Goal: Task Accomplishment & Management: Manage account settings

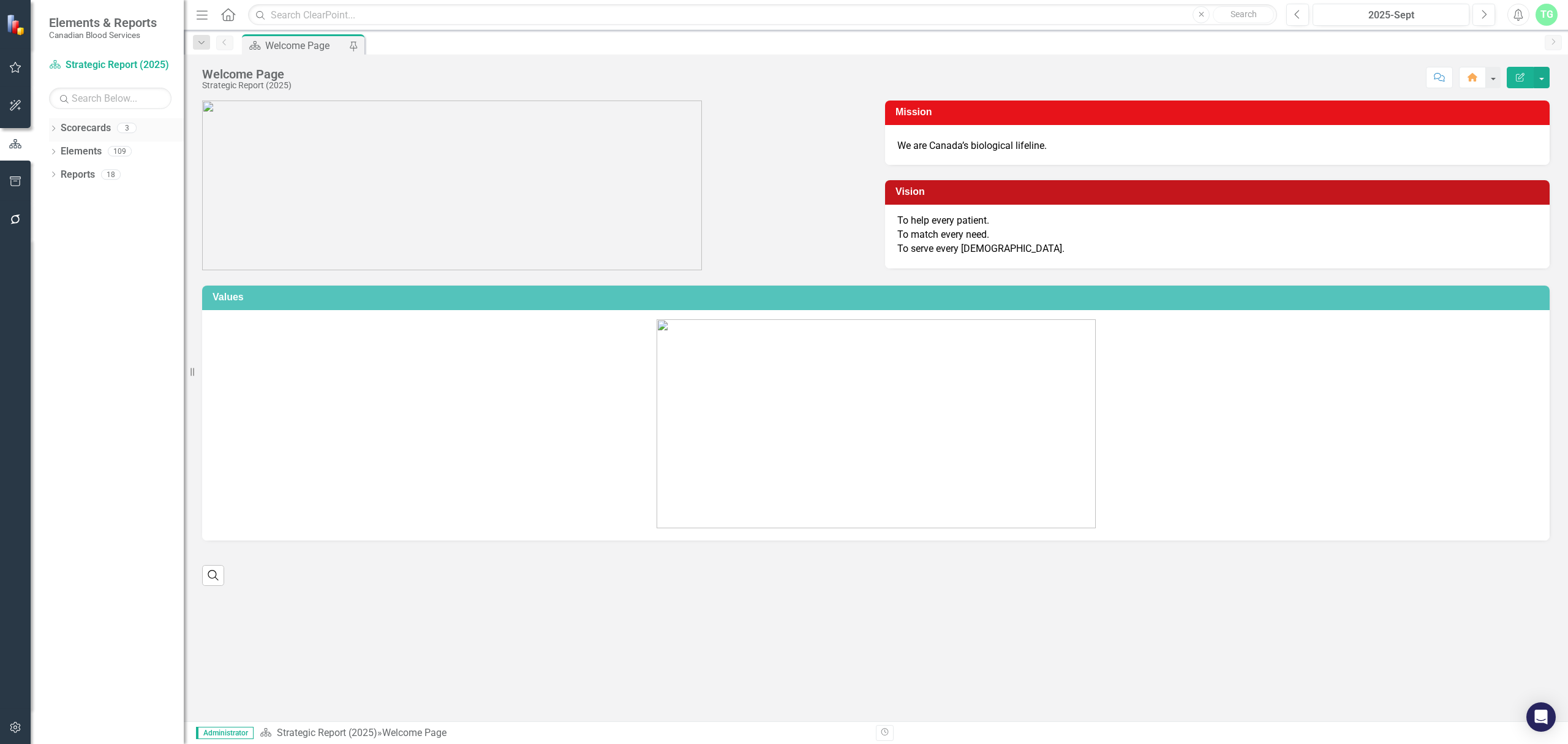
click at [51, 129] on icon "Dropdown" at bounding box center [53, 129] width 9 height 7
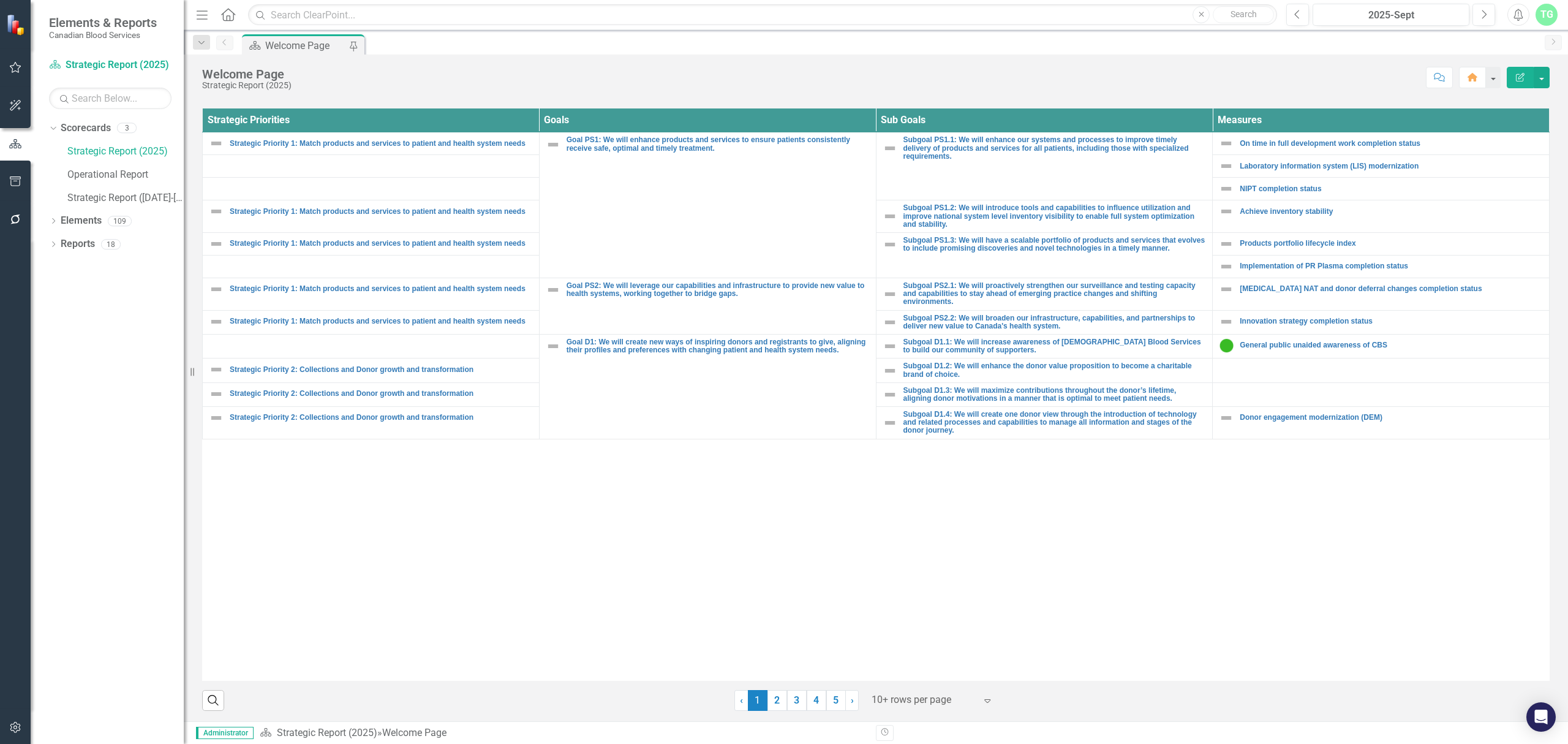
scroll to position [450, 0]
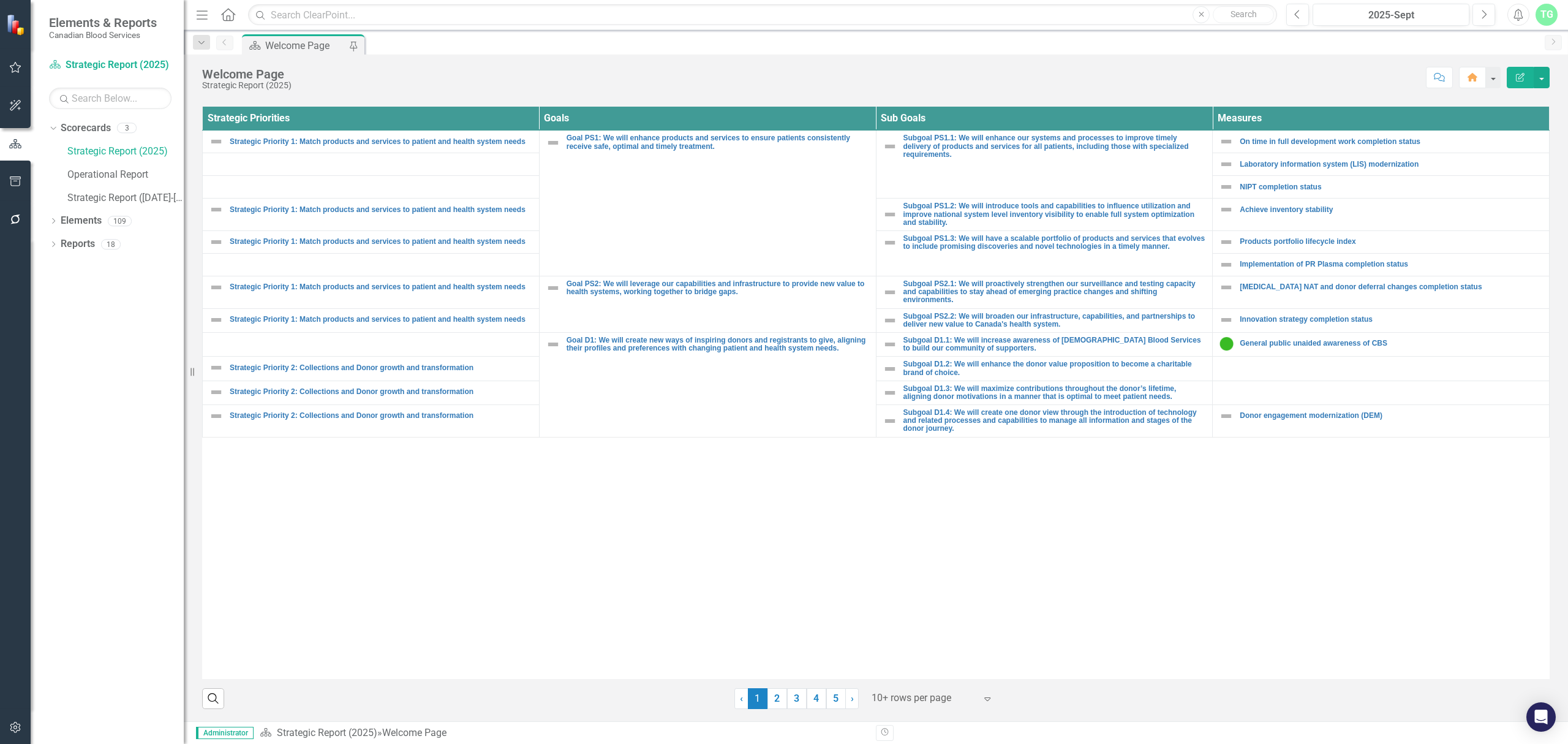
click at [884, 702] on div at bounding box center [924, 698] width 104 height 17
click at [890, 679] on div "Display All Rows" at bounding box center [931, 676] width 115 height 14
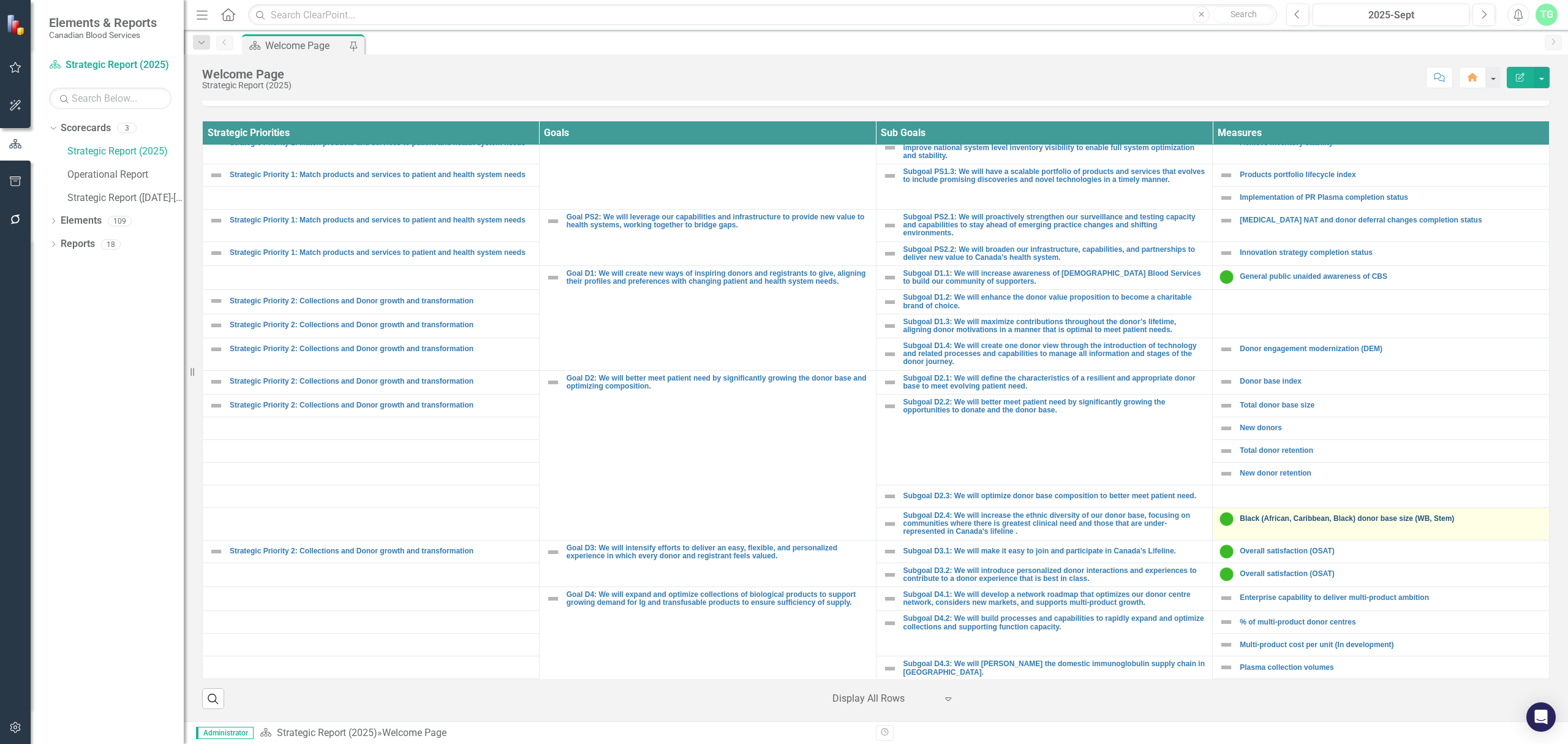
scroll to position [163, 0]
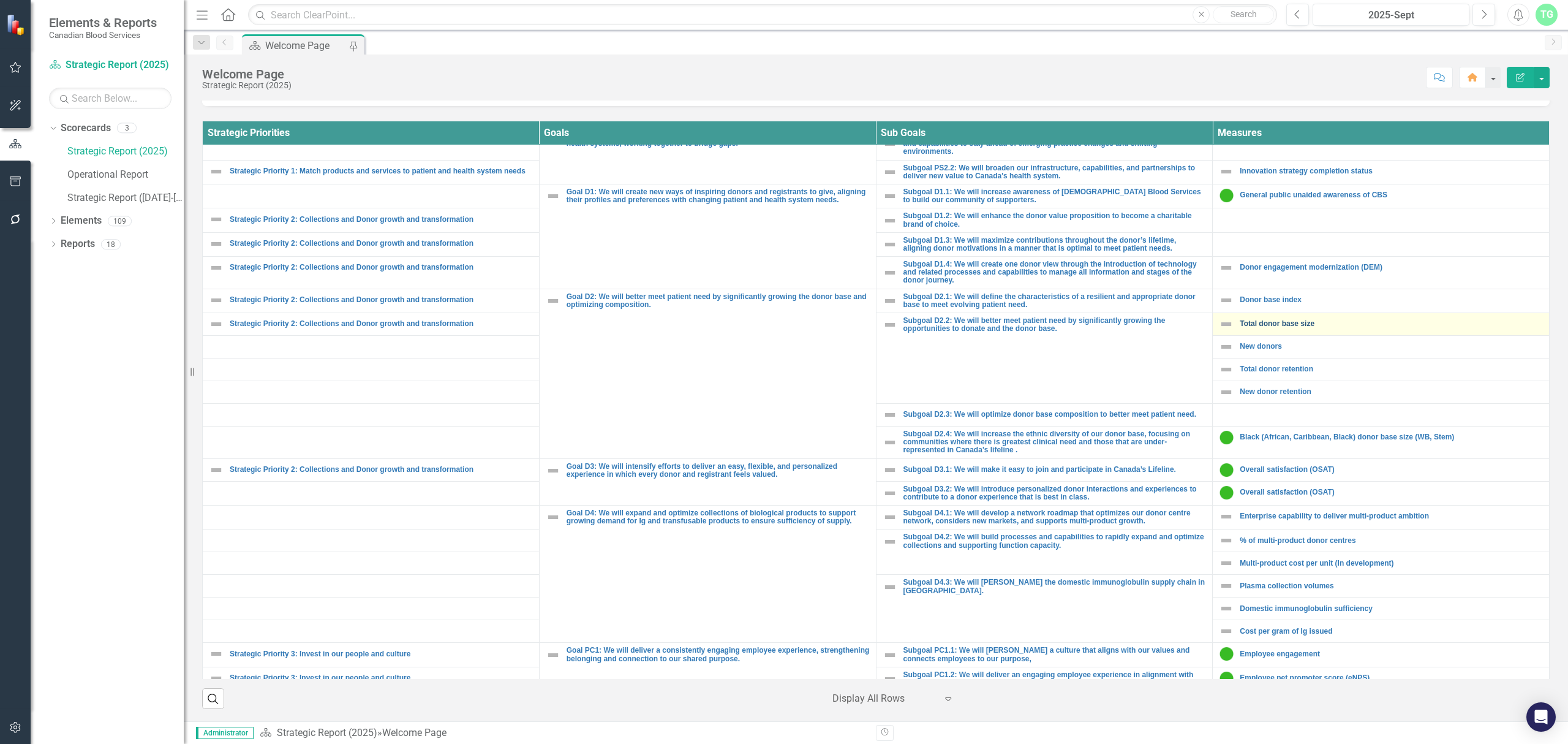
click at [1272, 325] on link "Total donor base size" at bounding box center [1391, 324] width 303 height 8
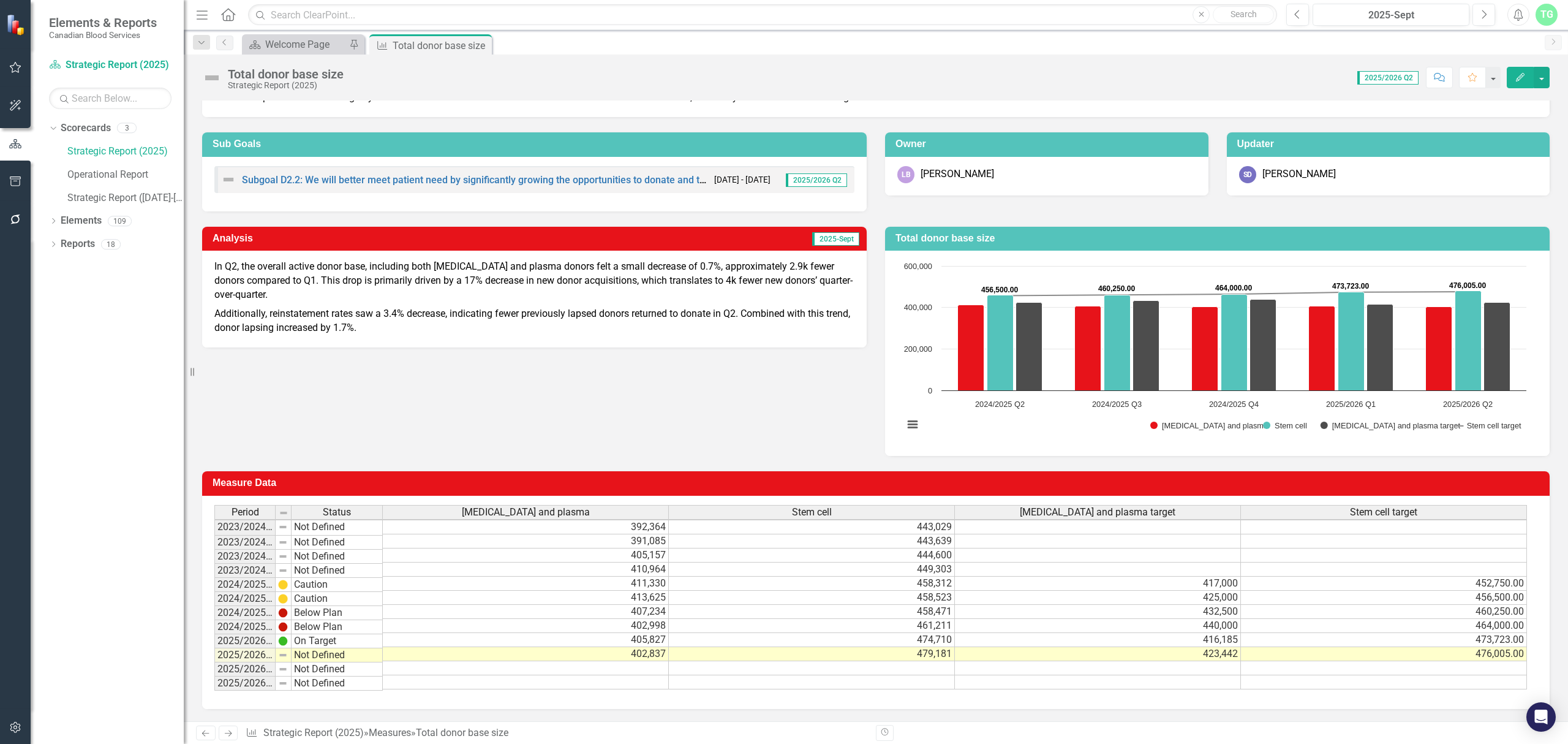
scroll to position [1, 0]
click at [284, 49] on div "Welcome Page" at bounding box center [305, 44] width 80 height 15
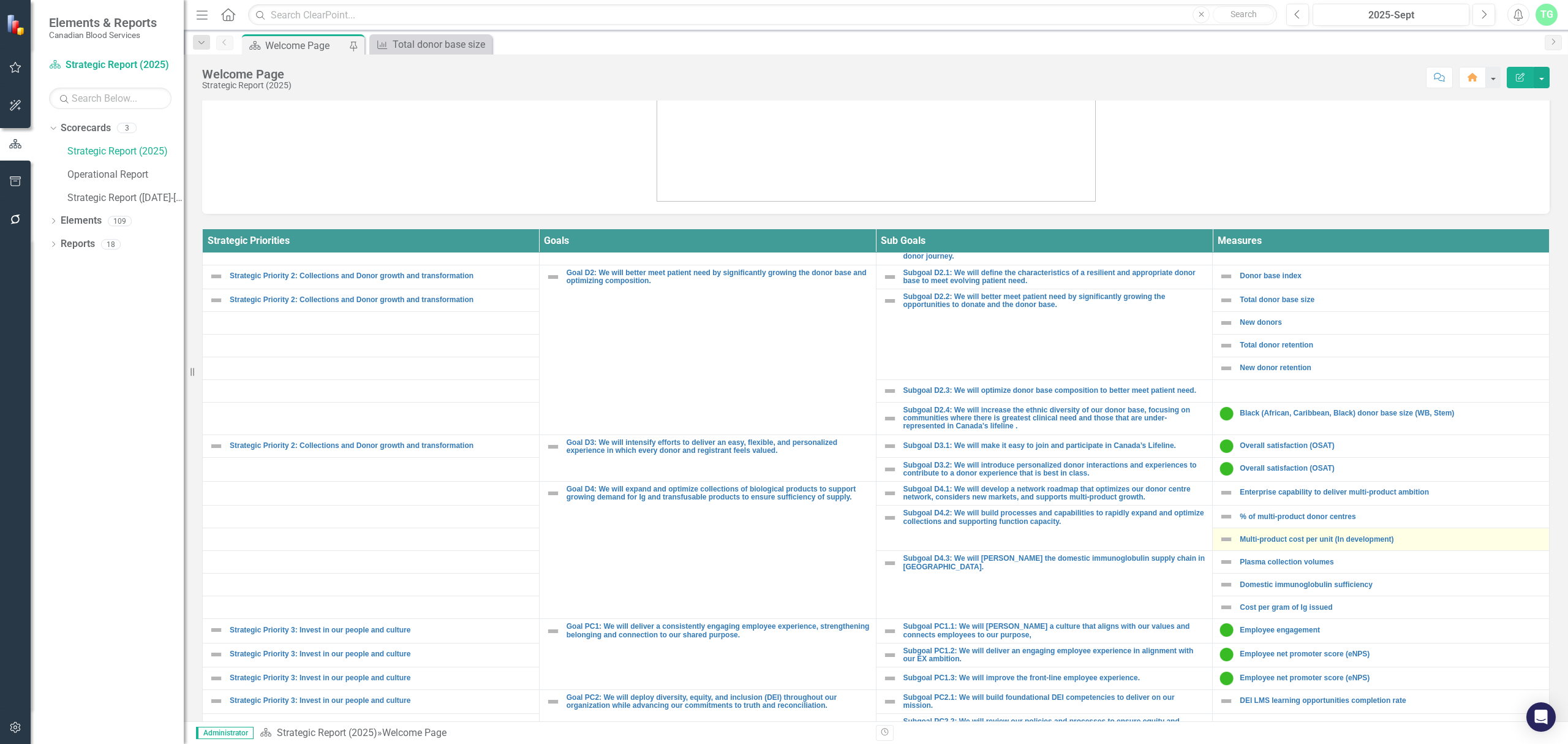
scroll to position [327, 0]
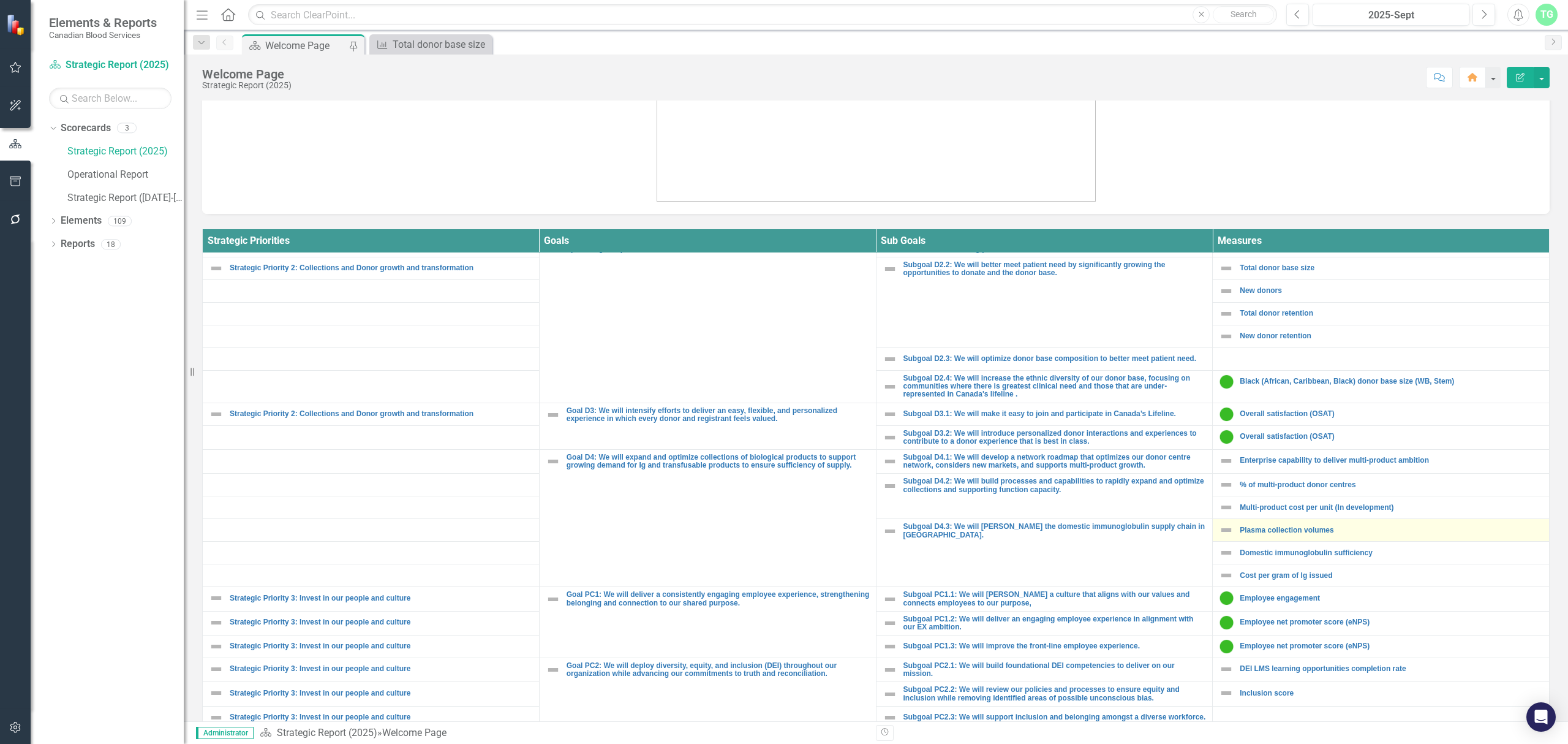
click at [1303, 529] on div "Plasma collection volumes" at bounding box center [1381, 529] width 324 height 15
click at [1304, 530] on link "Plasma collection volumes" at bounding box center [1391, 530] width 303 height 8
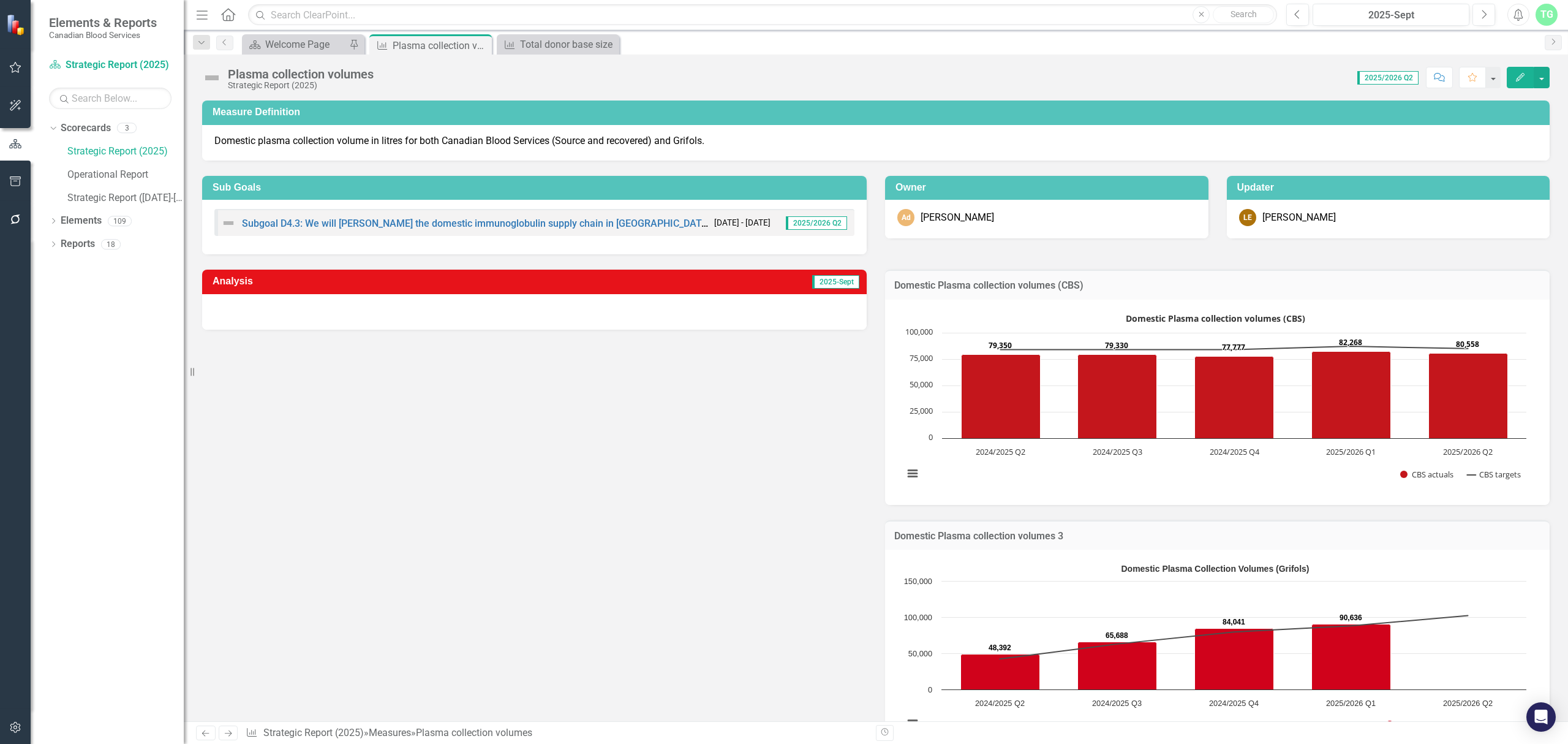
scroll to position [81, 0]
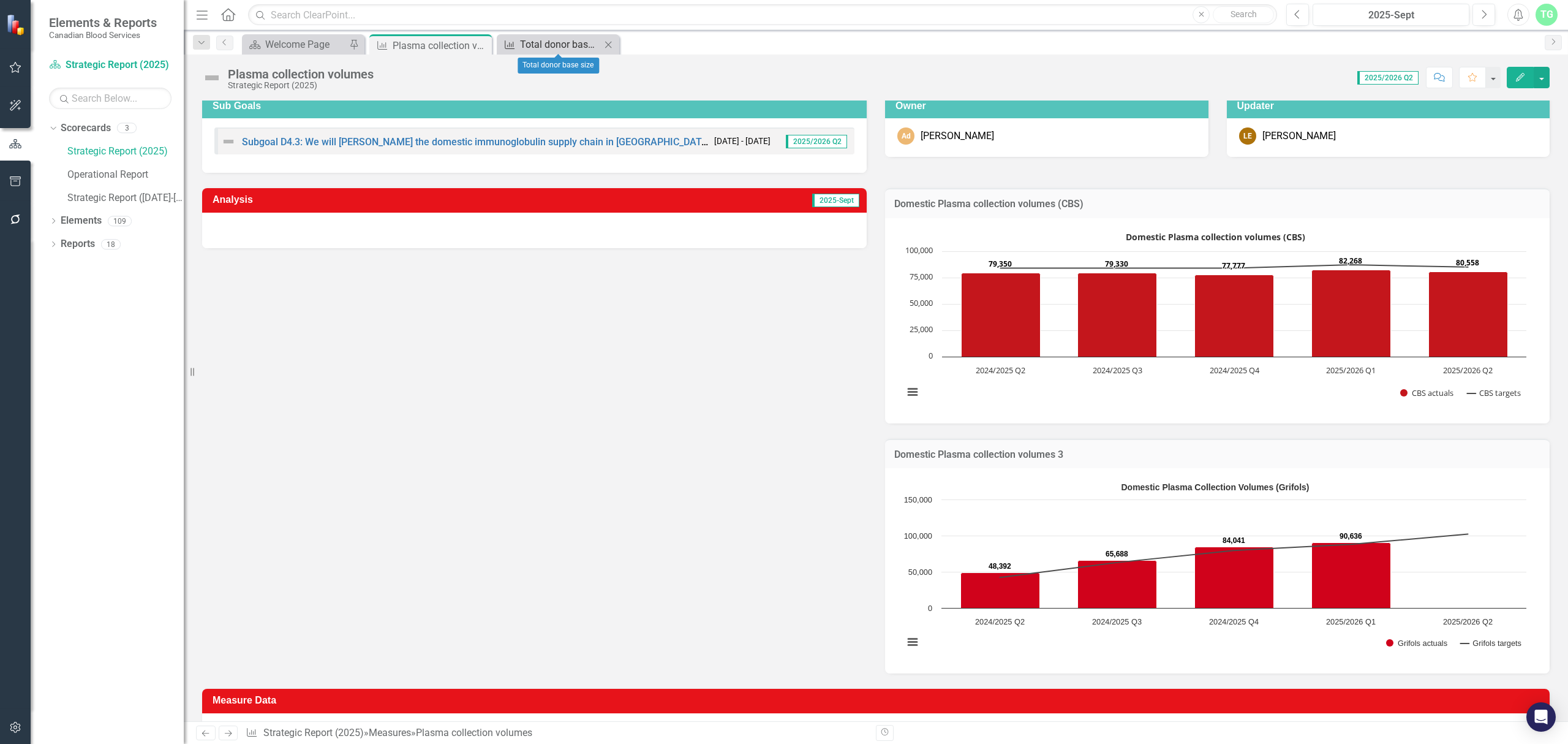
click at [536, 50] on div "Total donor base size" at bounding box center [560, 44] width 80 height 15
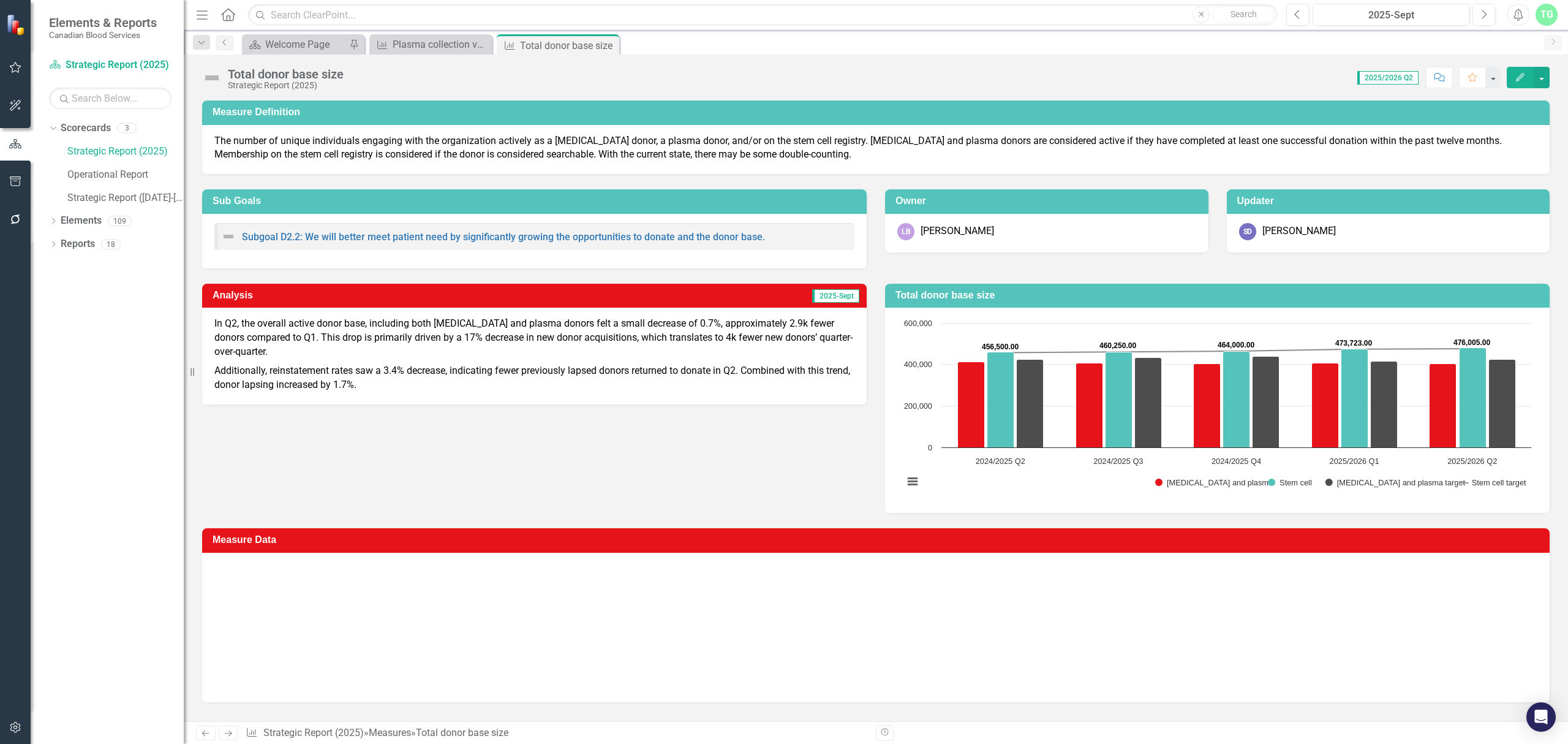
click at [535, 42] on div "Total donor base size" at bounding box center [568, 45] width 96 height 15
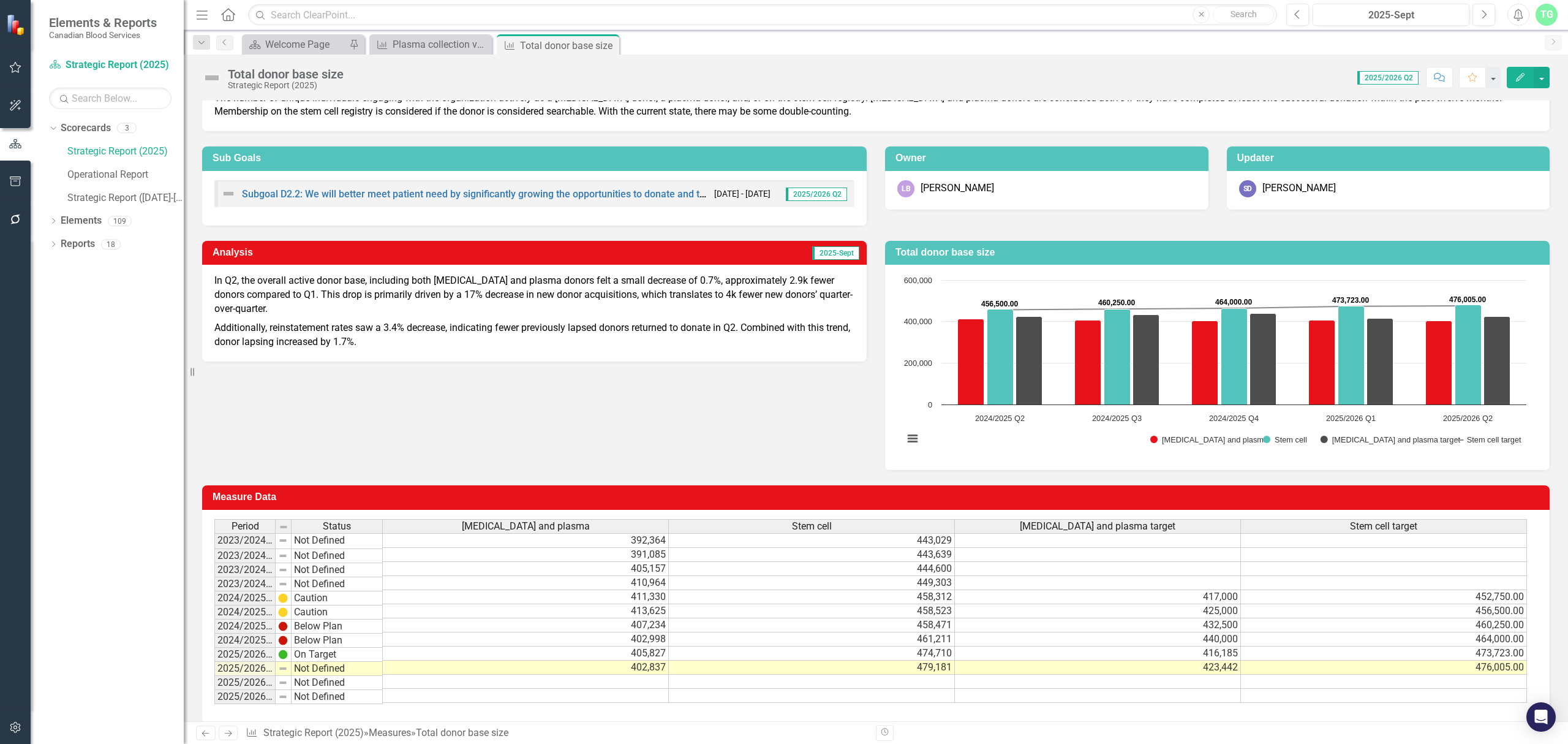
scroll to position [67, 0]
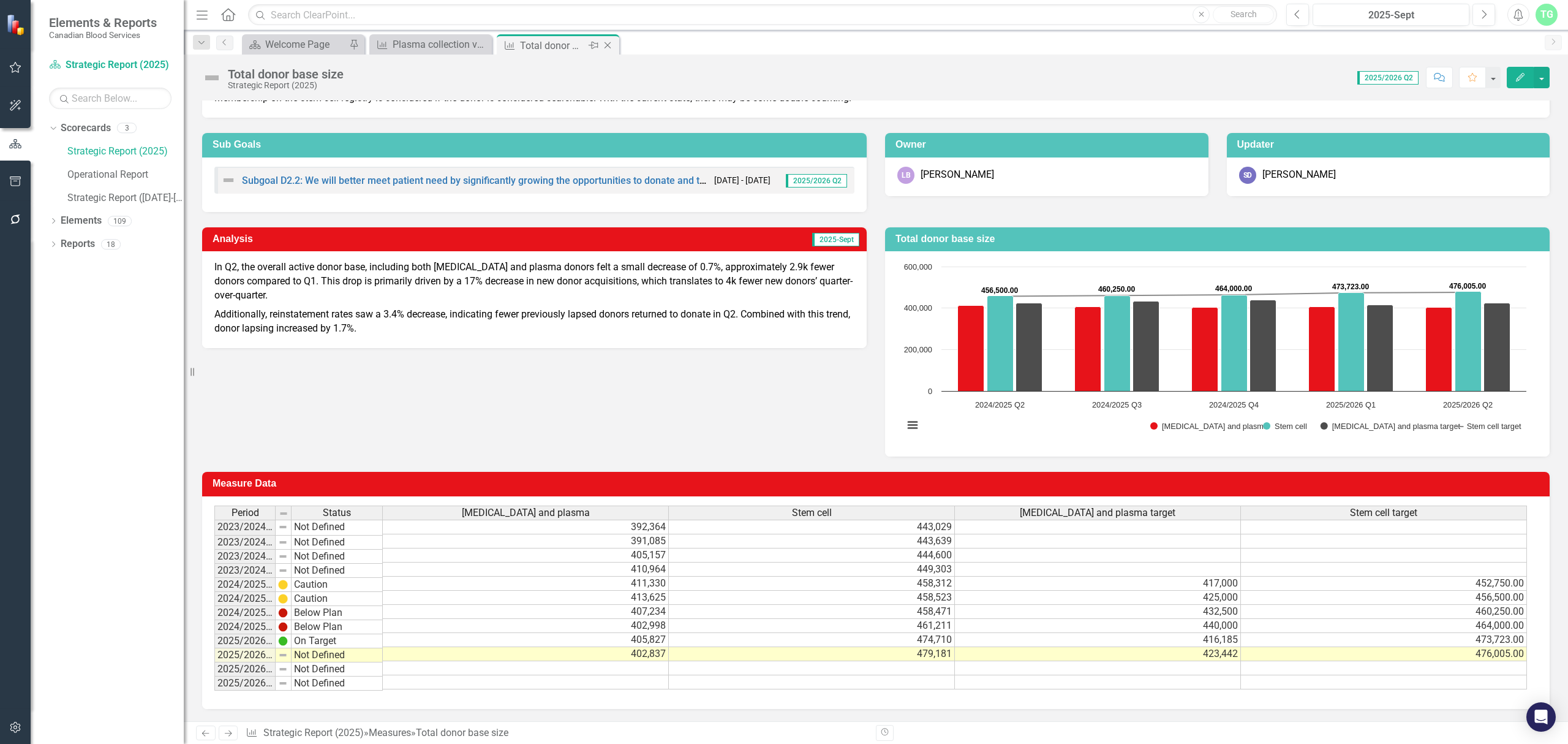
click at [611, 46] on icon "Close" at bounding box center [608, 46] width 12 height 10
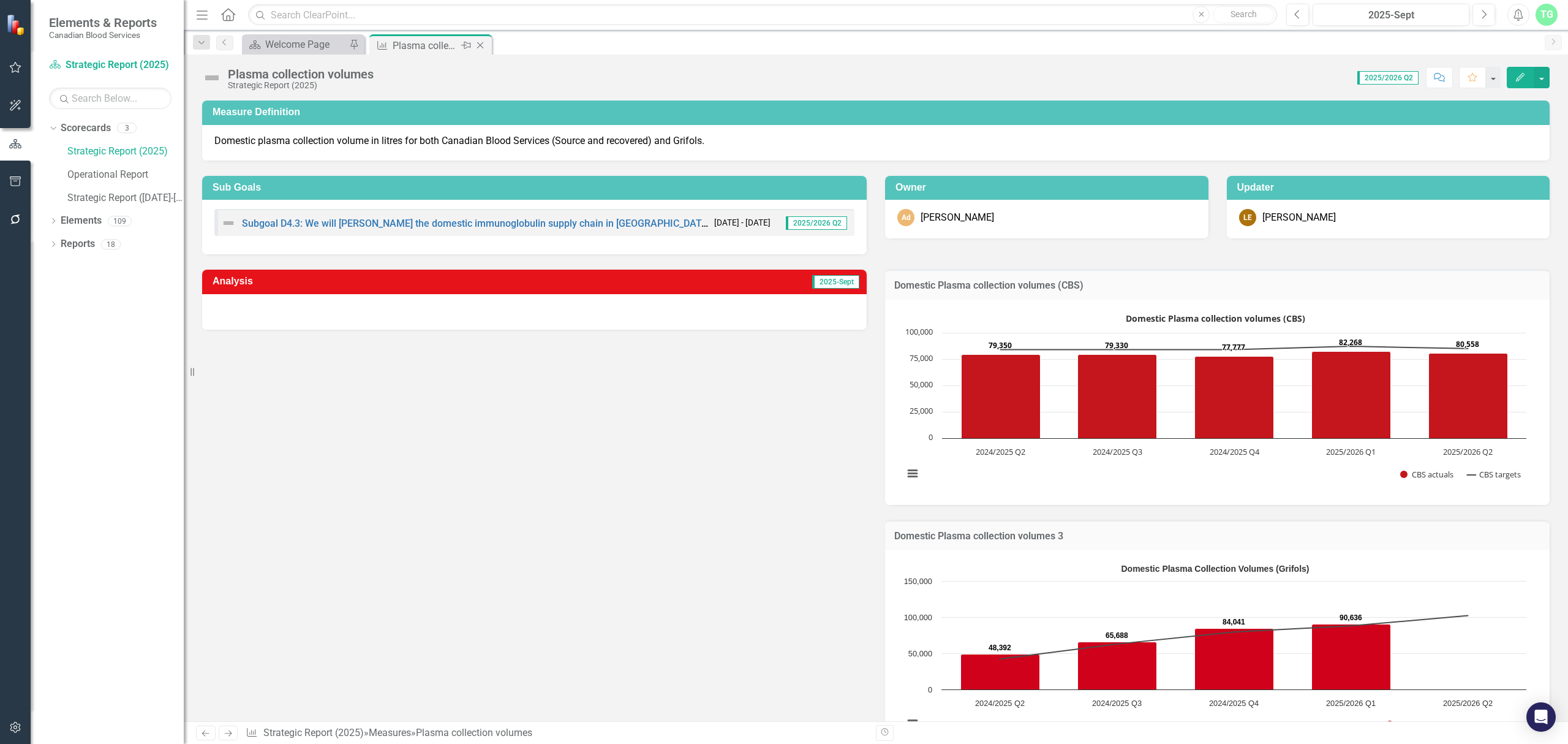
click at [481, 43] on icon "Close" at bounding box center [480, 46] width 12 height 10
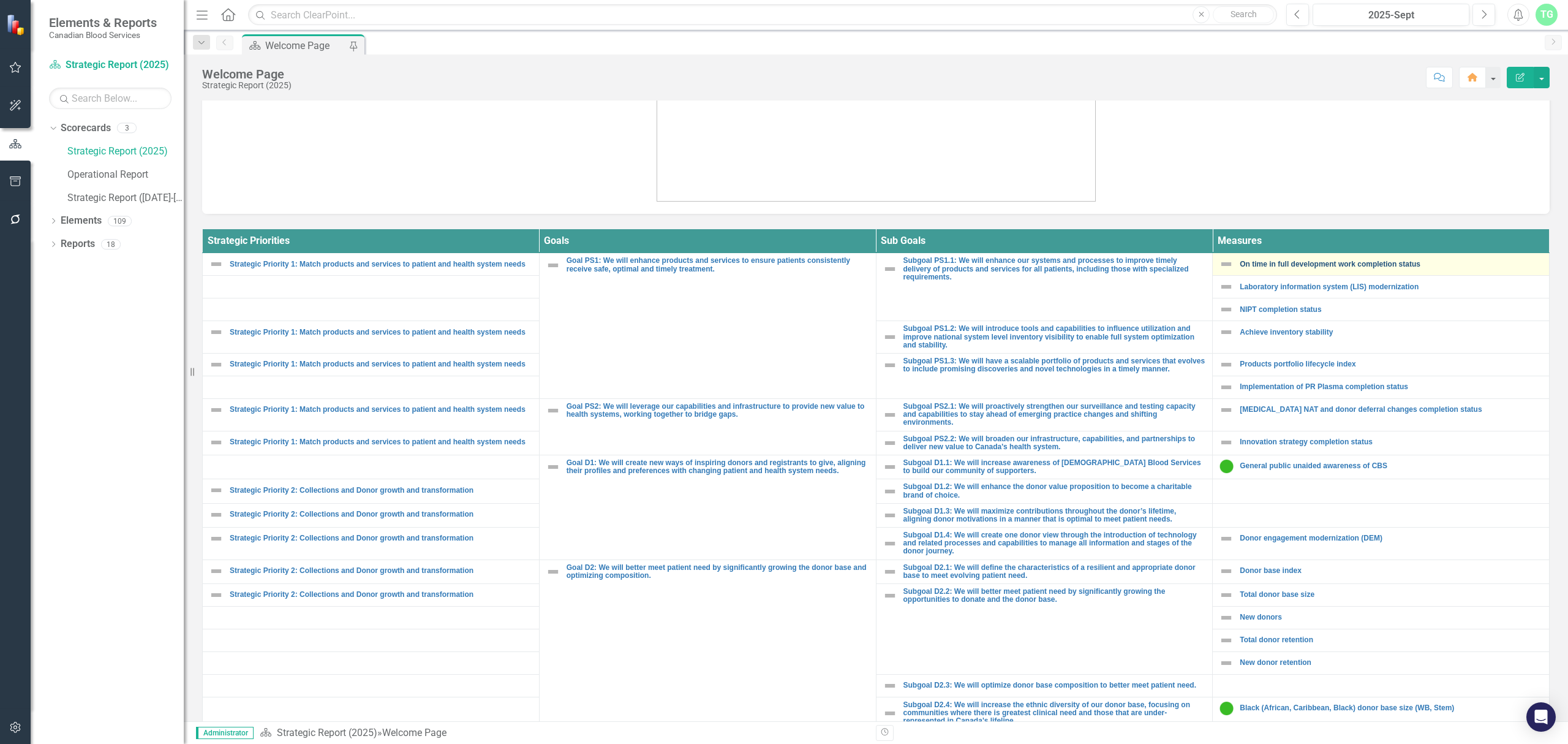
click at [1270, 265] on link "On time in full development work completion status" at bounding box center [1391, 264] width 303 height 8
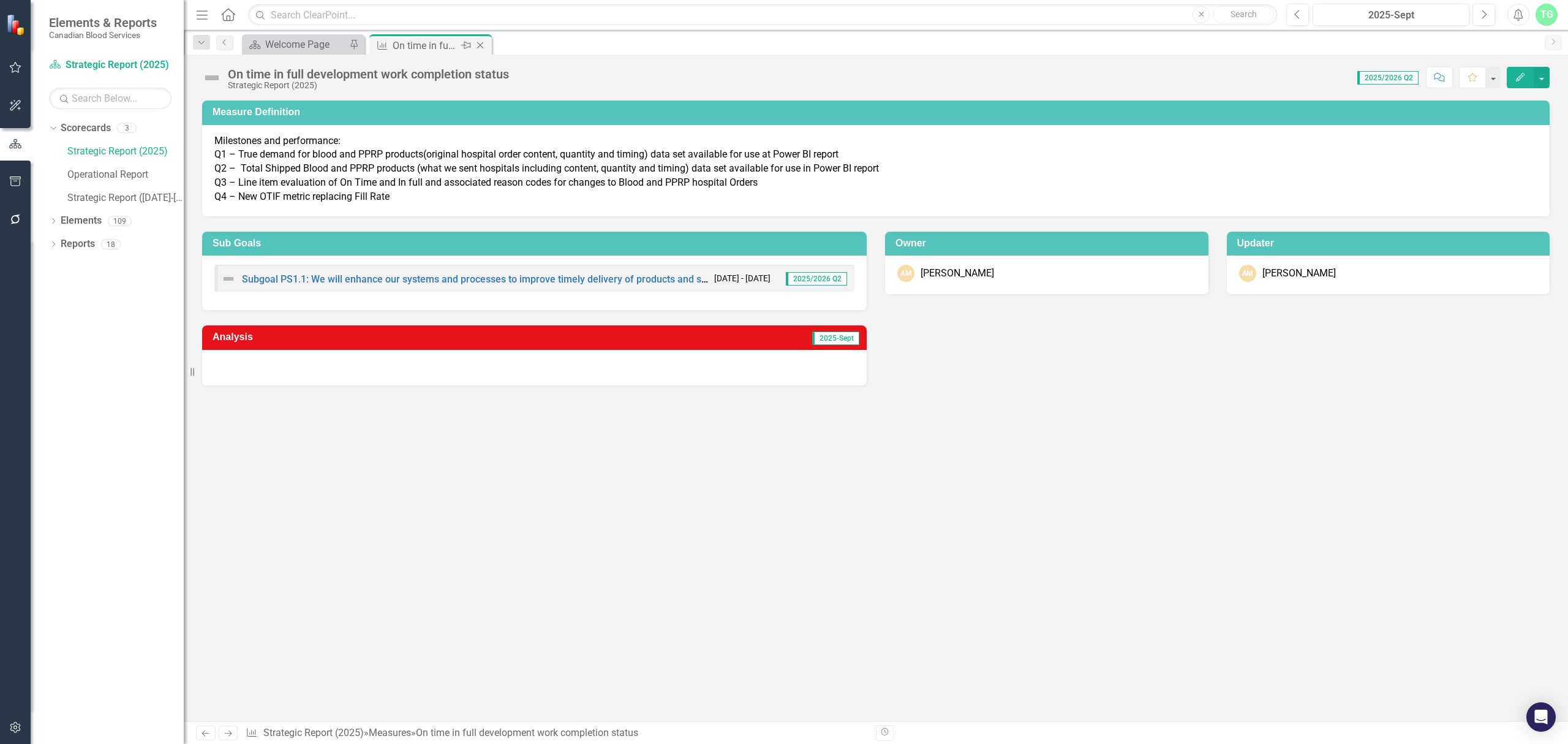
click at [478, 42] on icon "Close" at bounding box center [480, 46] width 12 height 10
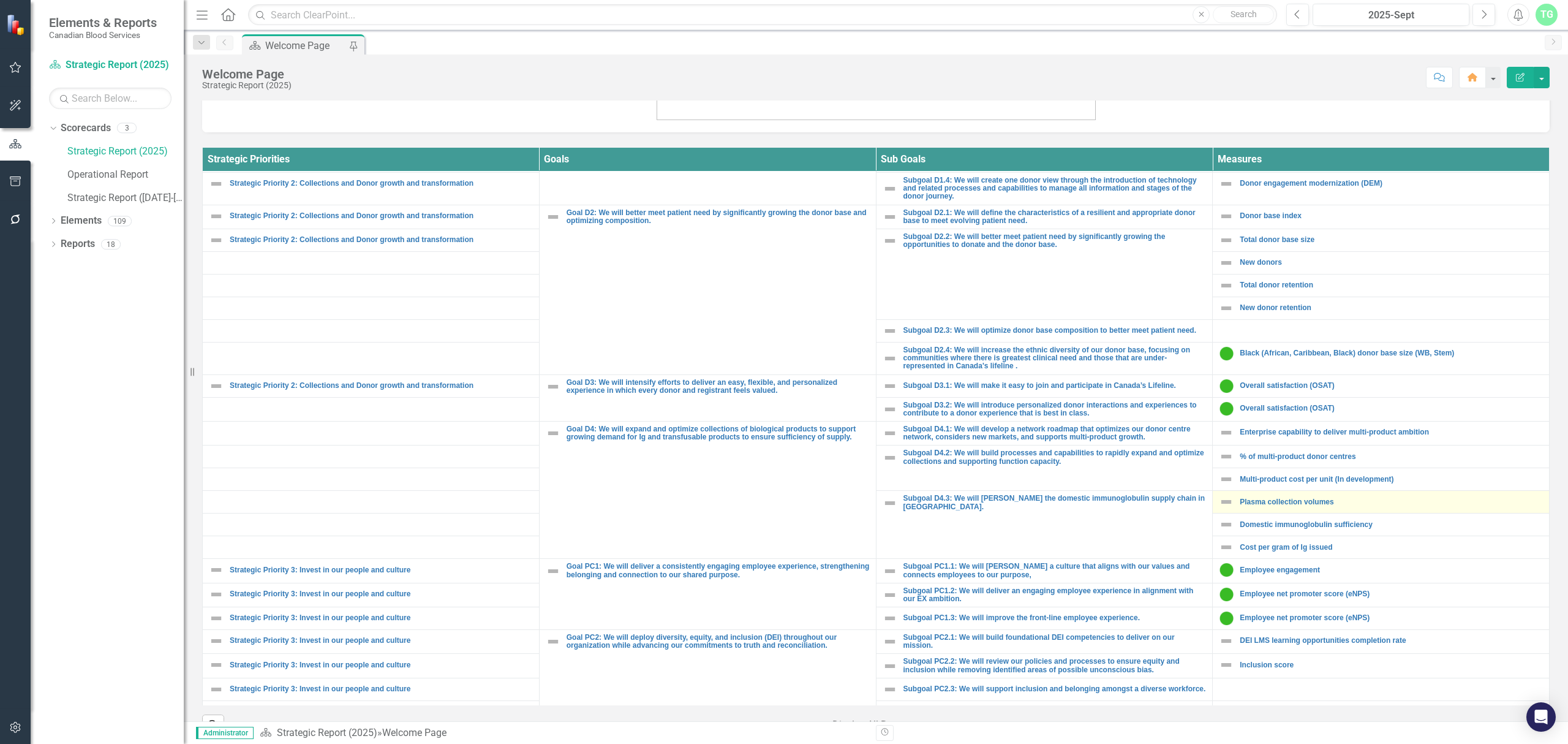
scroll to position [245, 0]
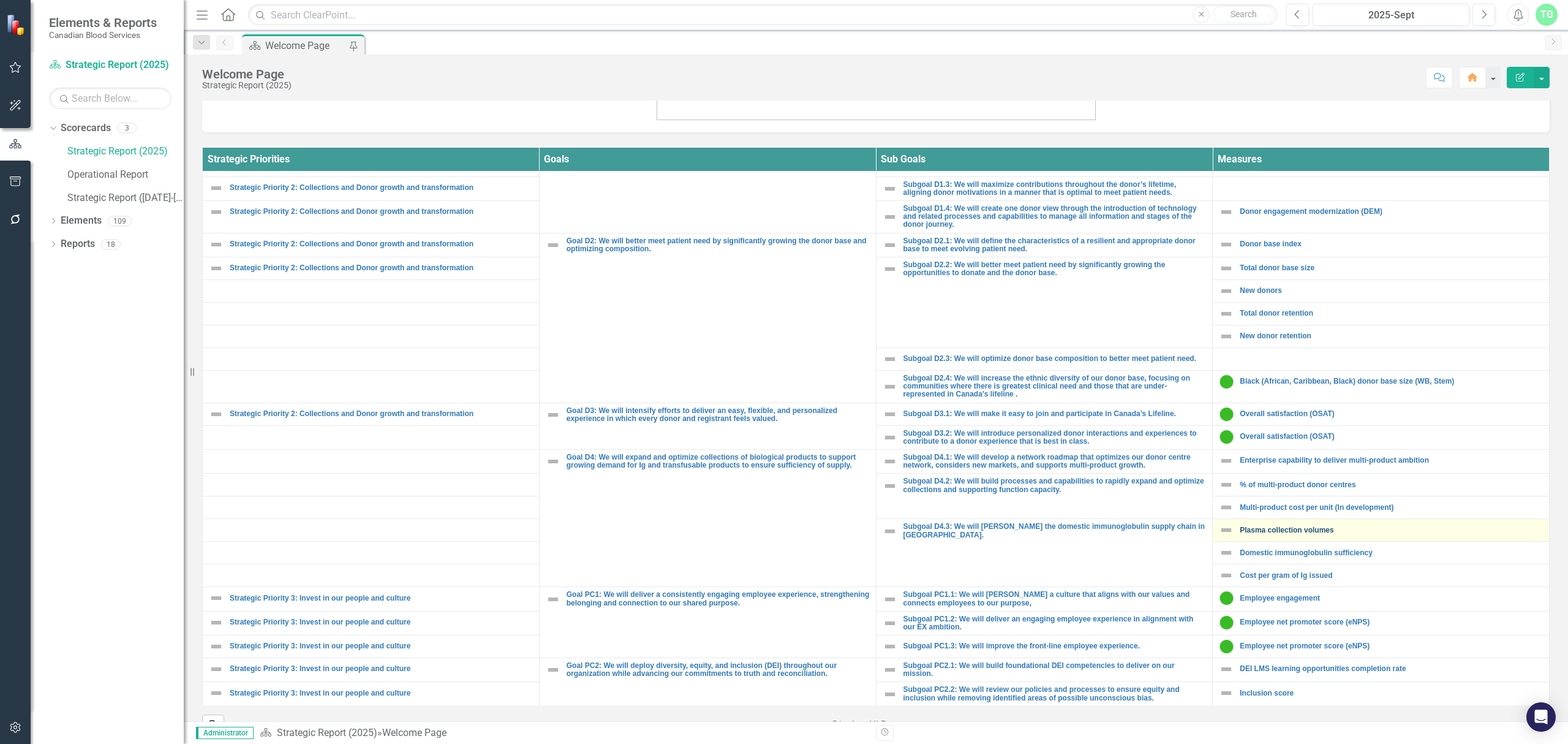
click at [1306, 534] on link "Plasma collection volumes" at bounding box center [1391, 530] width 303 height 8
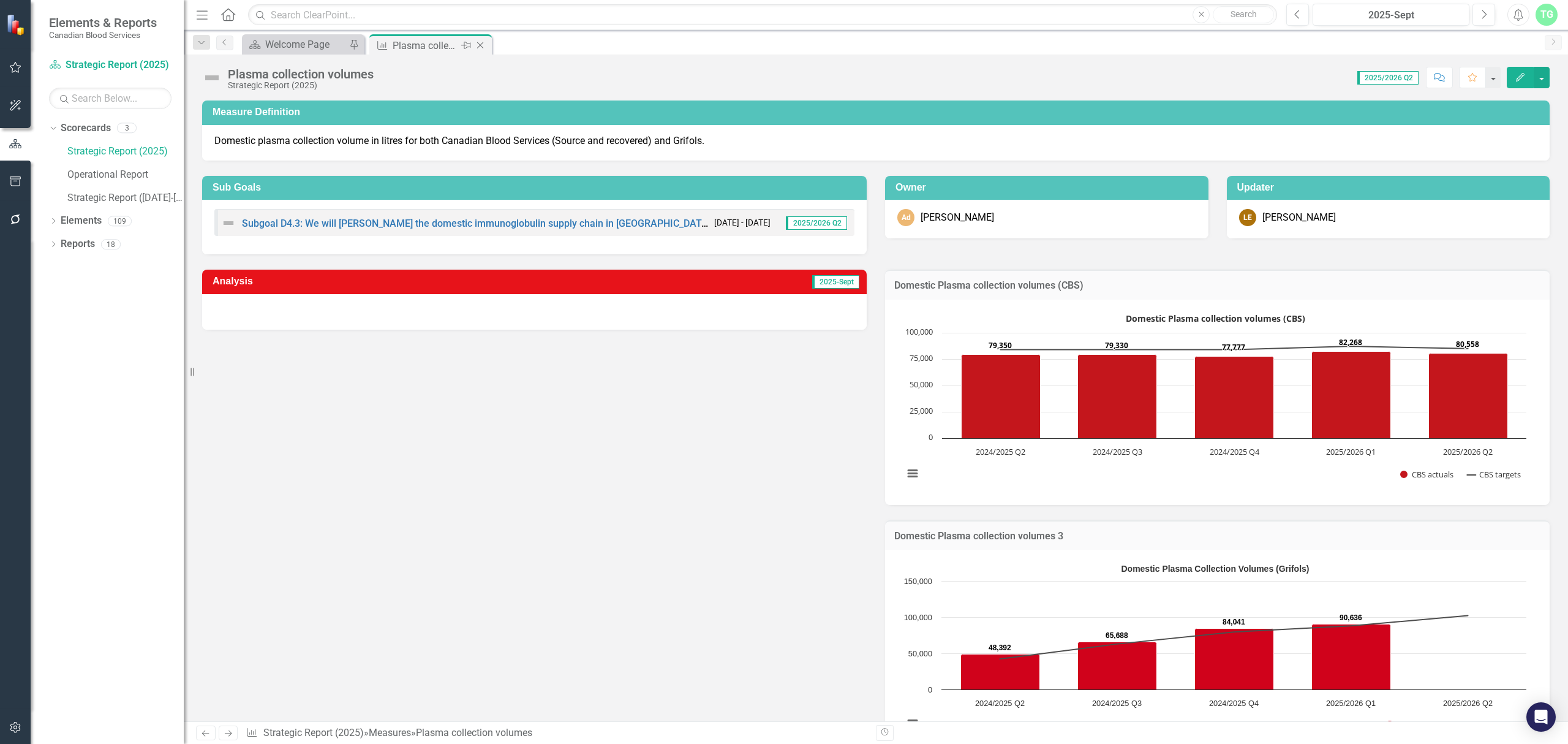
click at [479, 45] on icon at bounding box center [481, 46] width 7 height 7
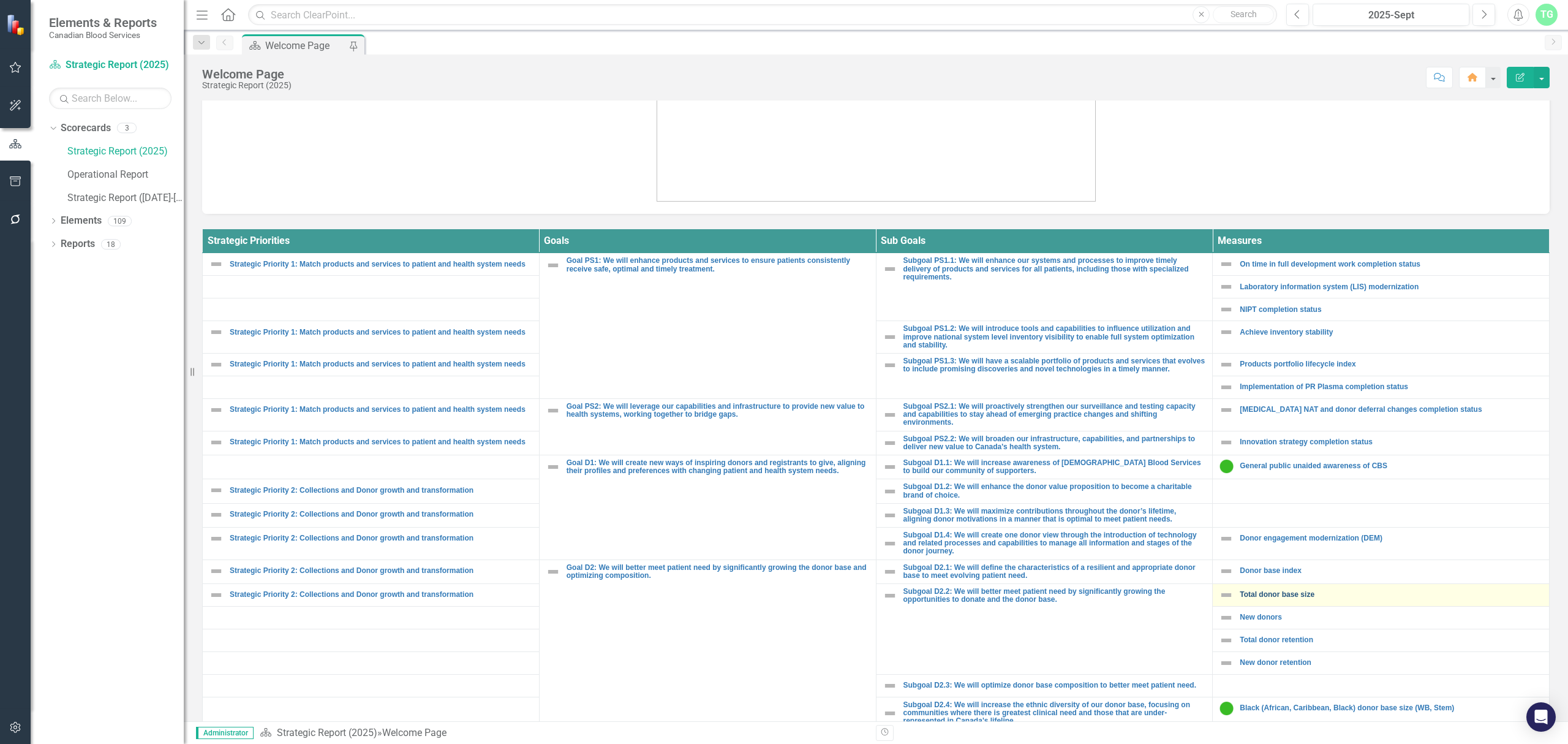
click at [1240, 596] on link "Total donor base size" at bounding box center [1391, 595] width 303 height 8
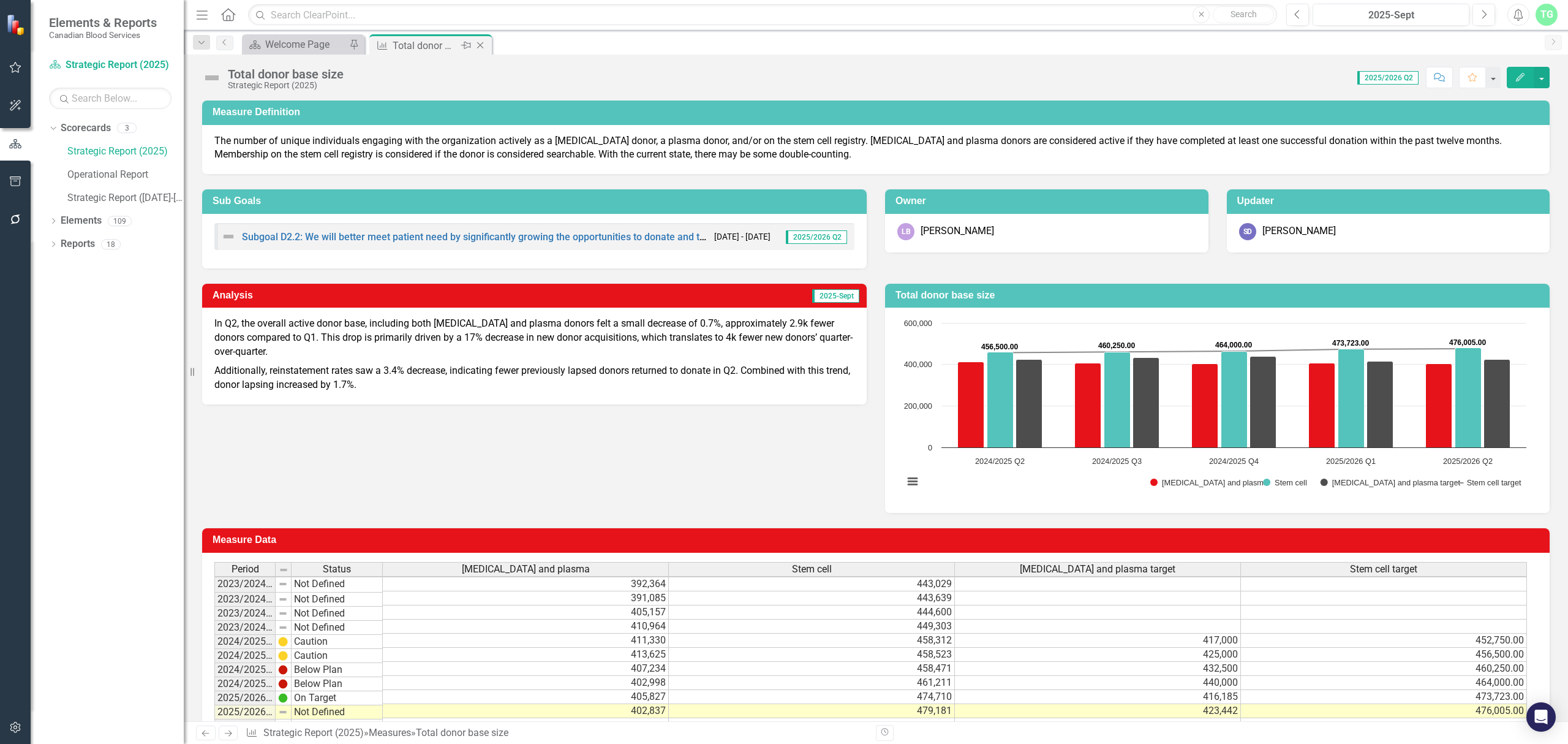
click at [481, 47] on icon at bounding box center [481, 46] width 7 height 7
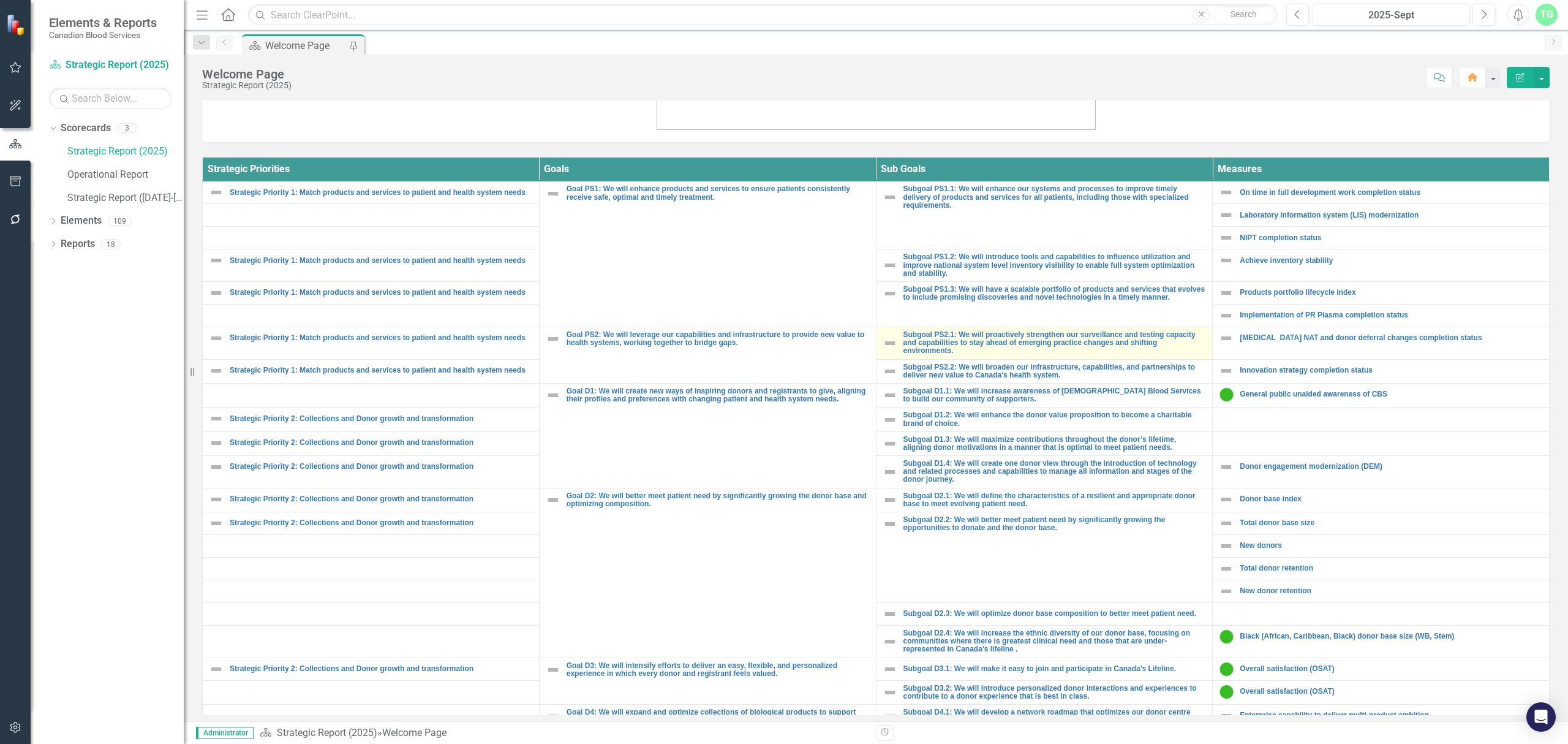
scroll to position [408, 0]
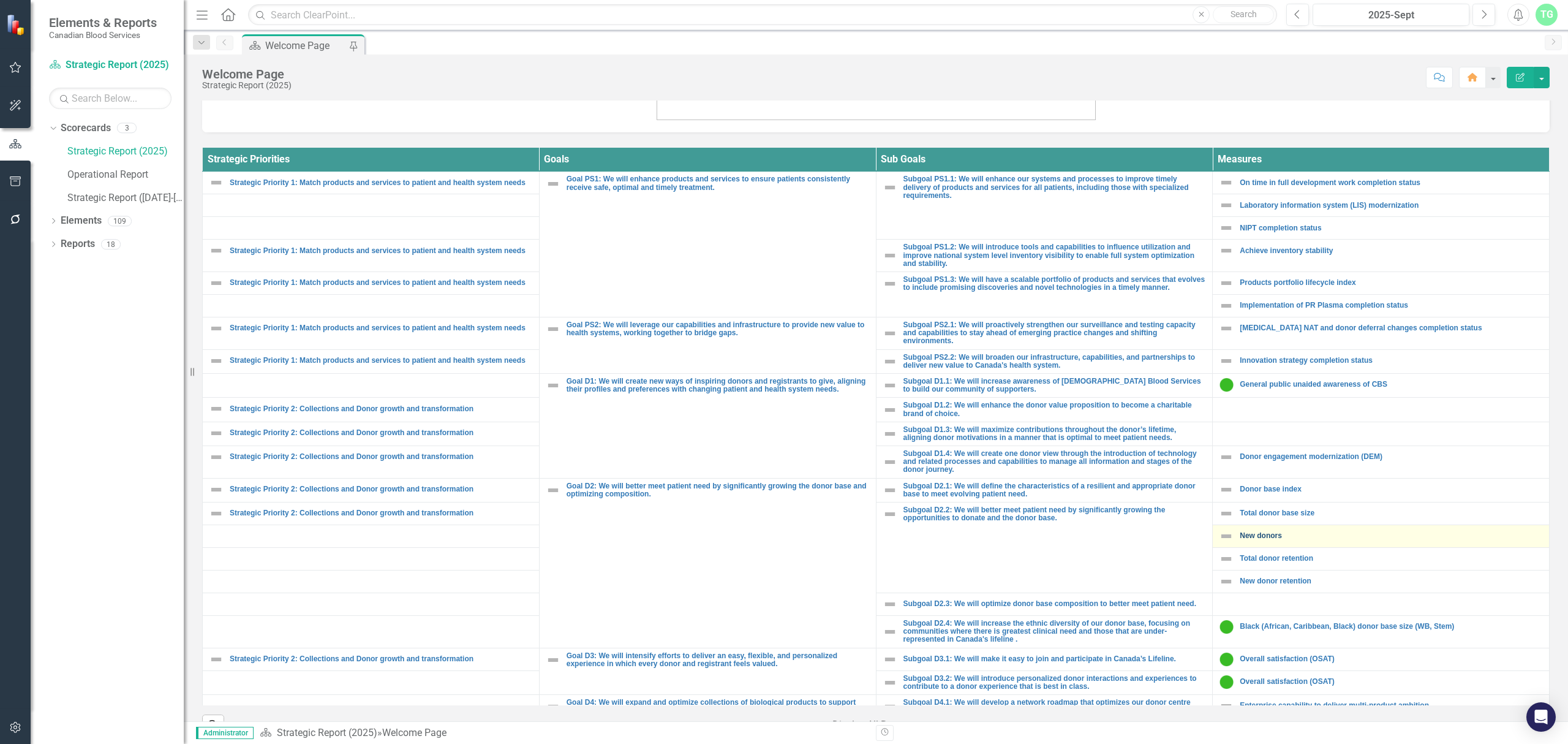
click at [1253, 538] on link "New donors" at bounding box center [1391, 535] width 303 height 8
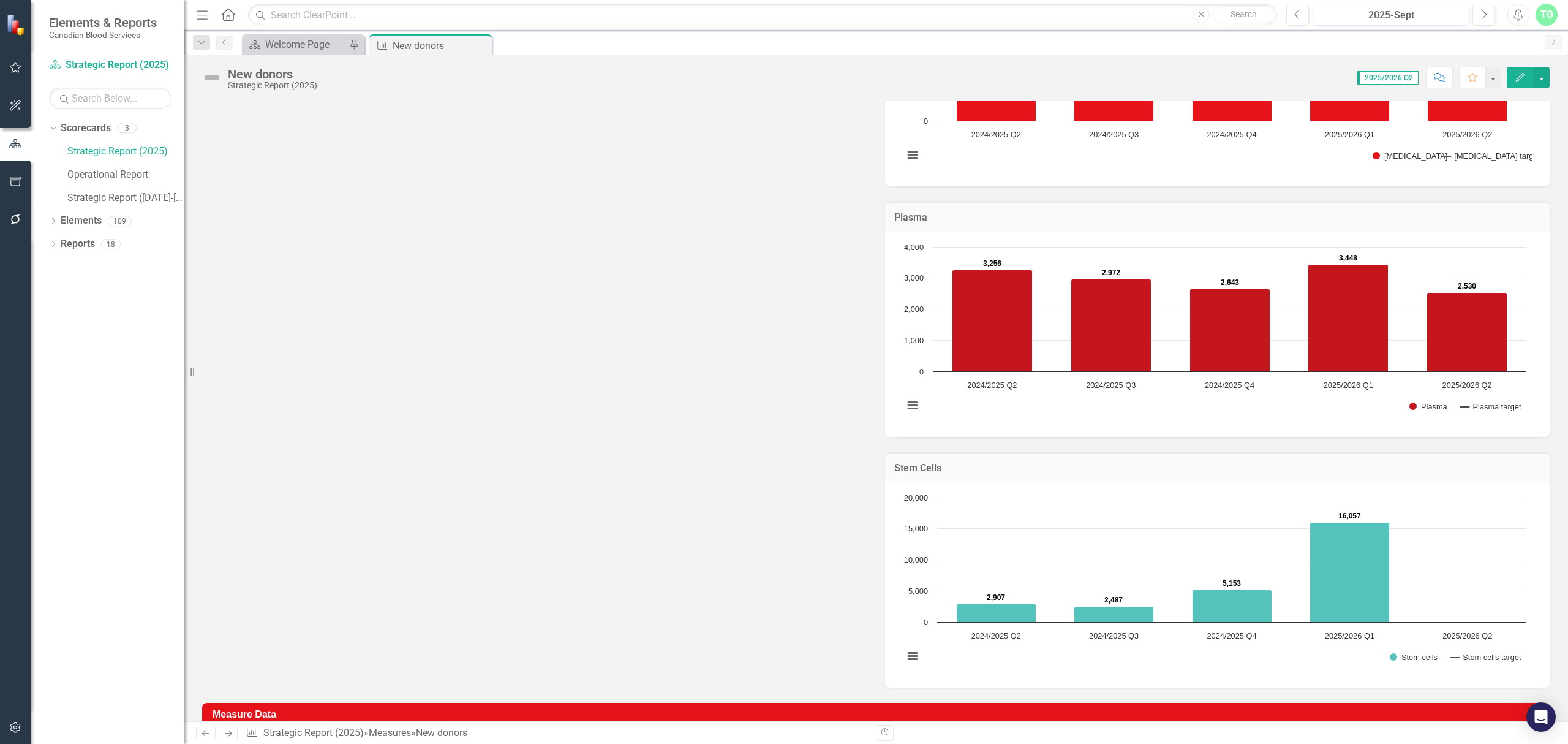
scroll to position [566, 0]
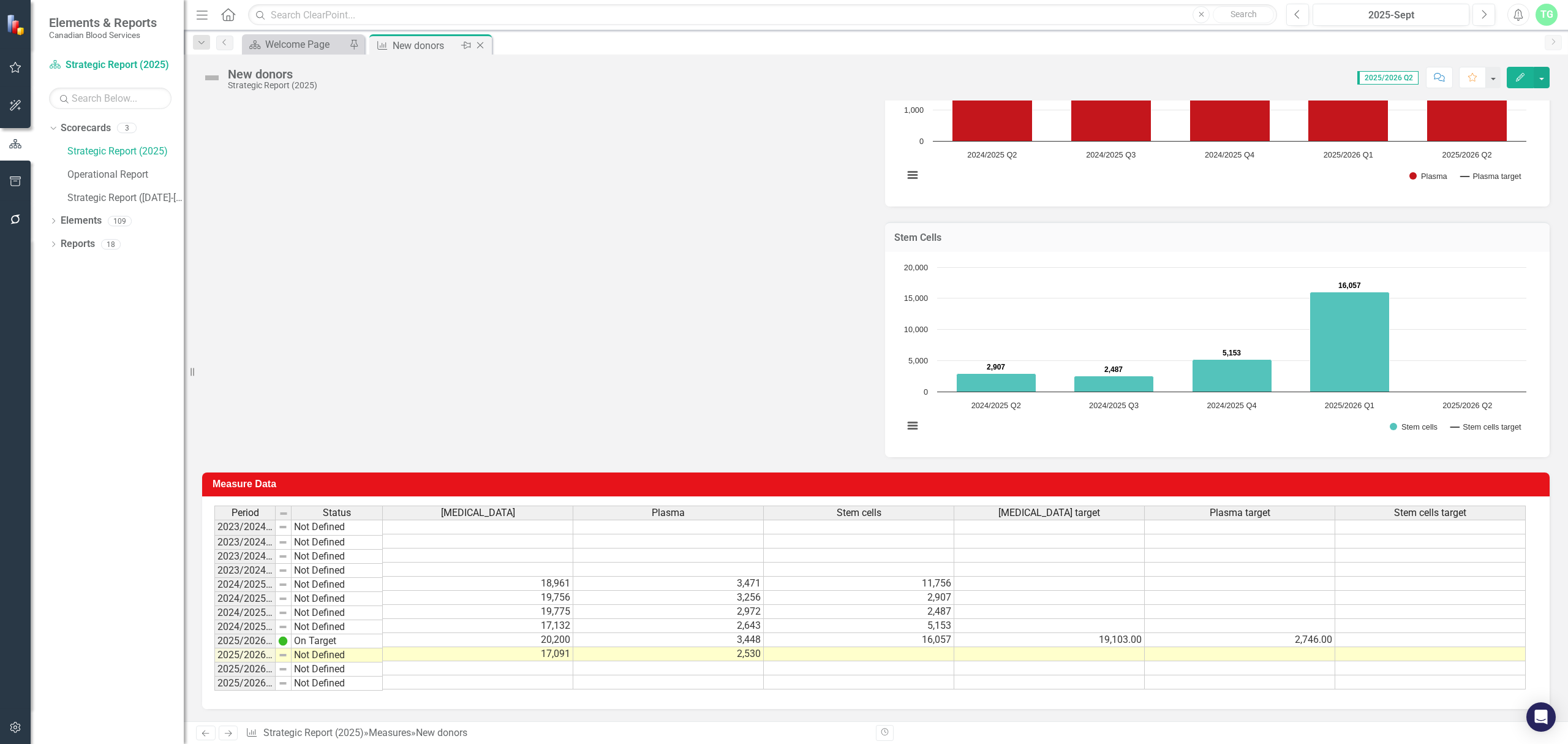
click at [479, 48] on icon at bounding box center [481, 46] width 7 height 7
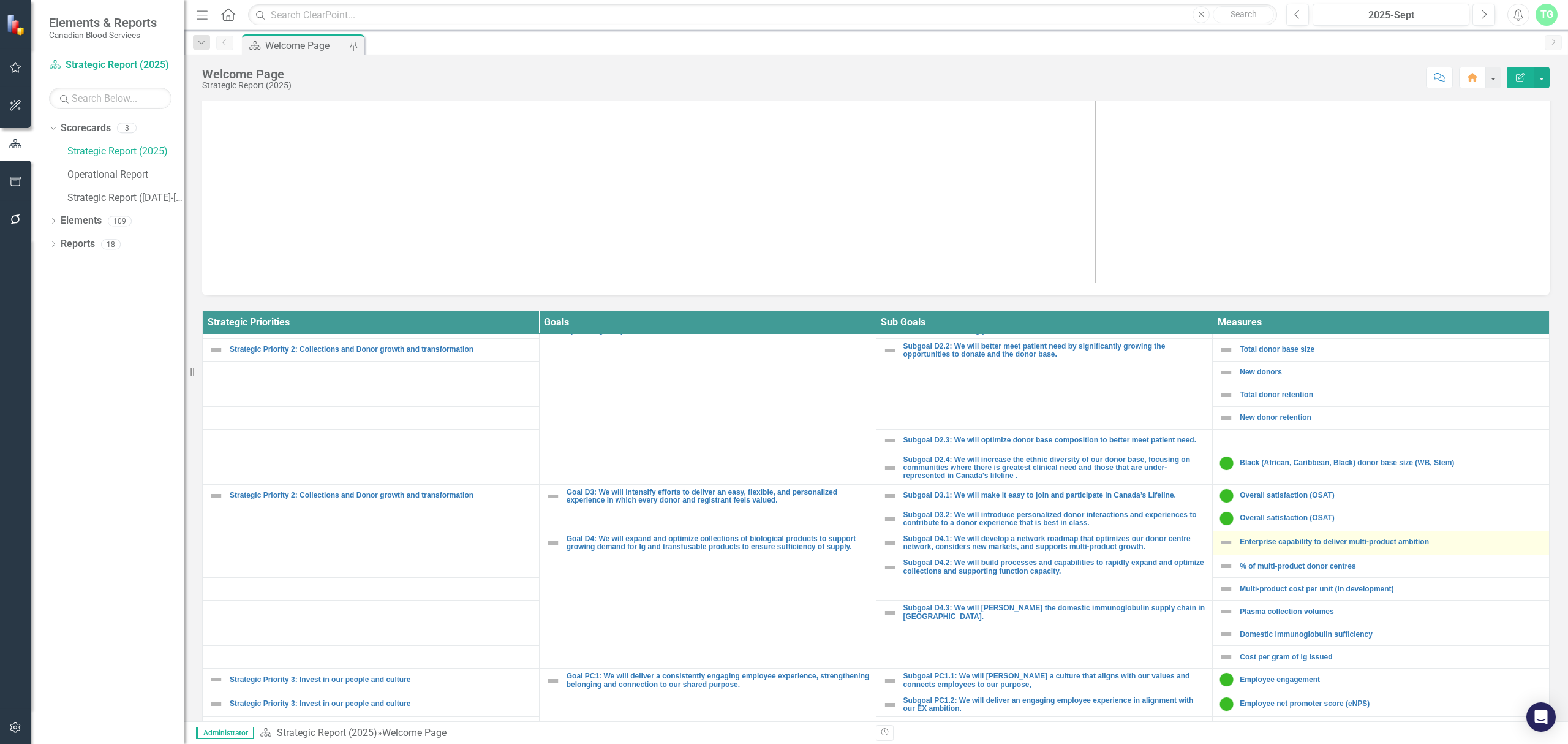
scroll to position [245, 0]
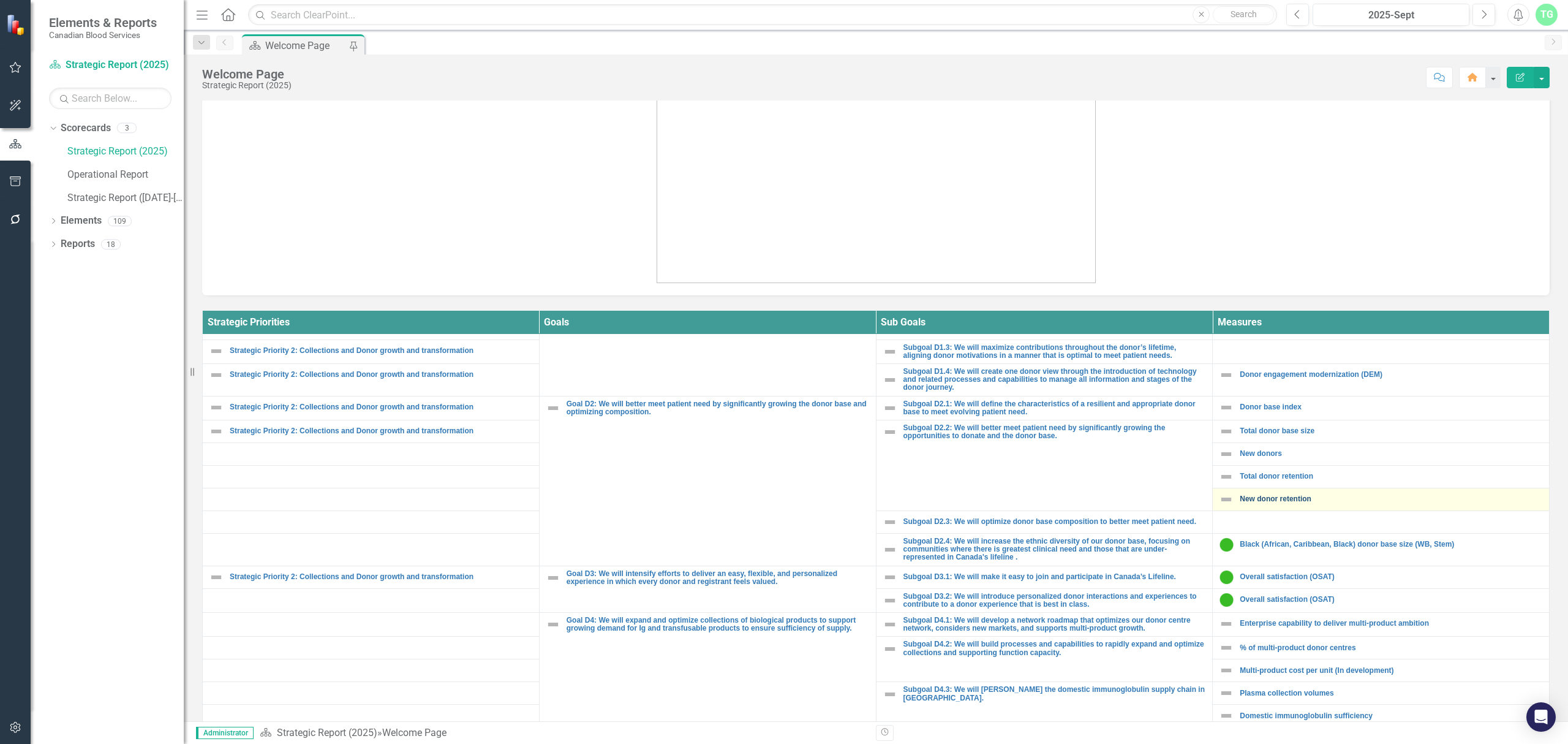
click at [1245, 503] on link "New donor retention" at bounding box center [1391, 499] width 303 height 8
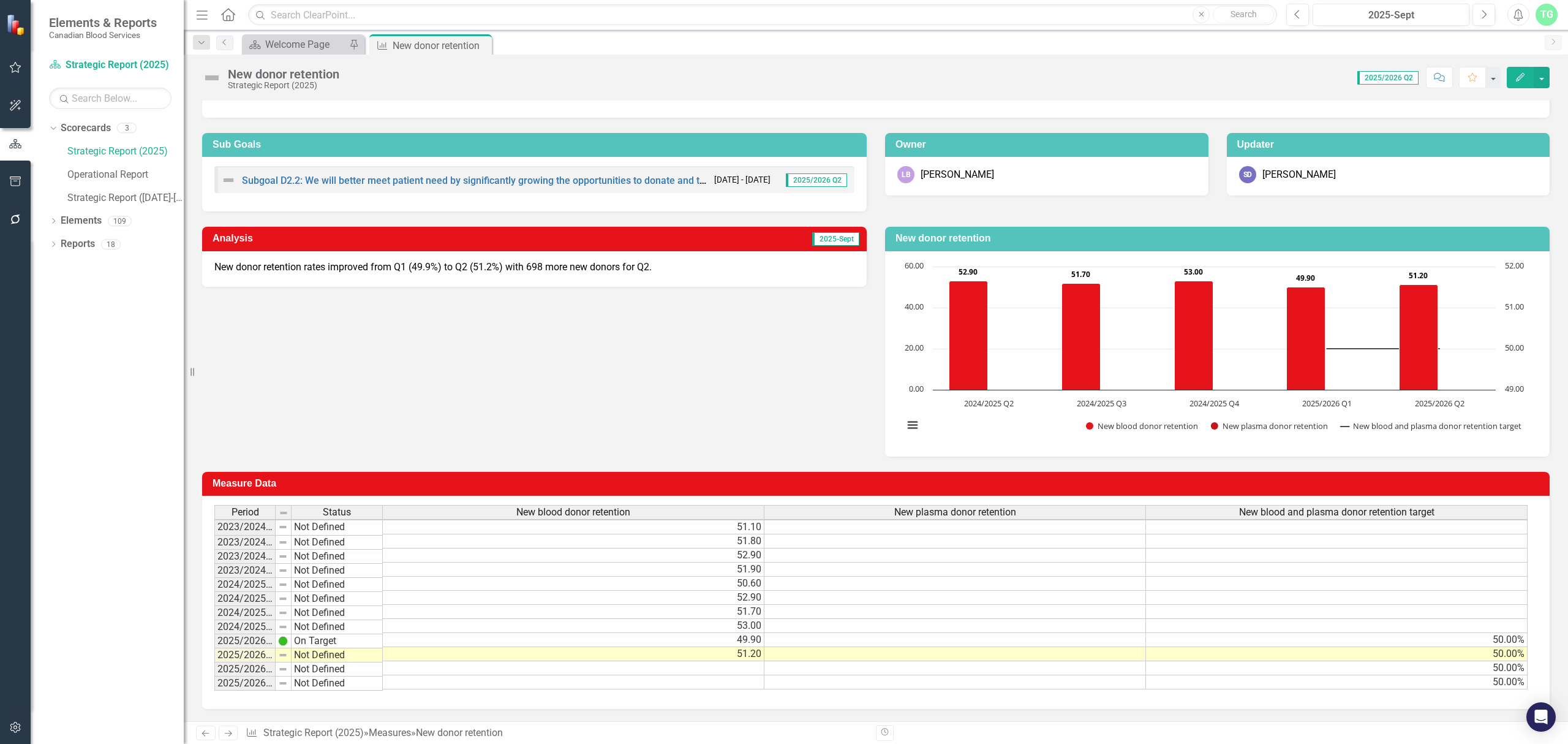
scroll to position [53, 0]
click at [479, 50] on icon "Close" at bounding box center [480, 46] width 12 height 10
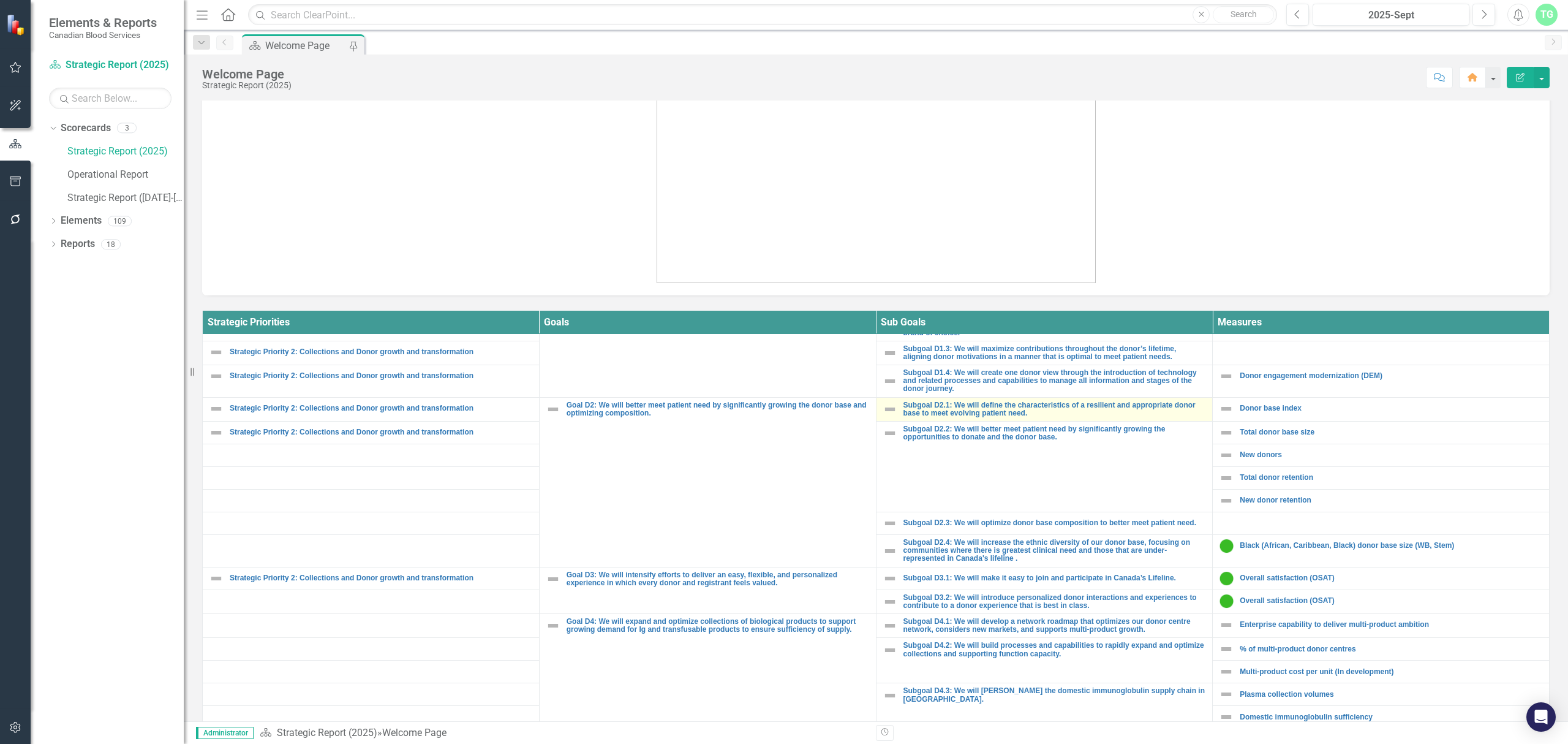
scroll to position [245, 0]
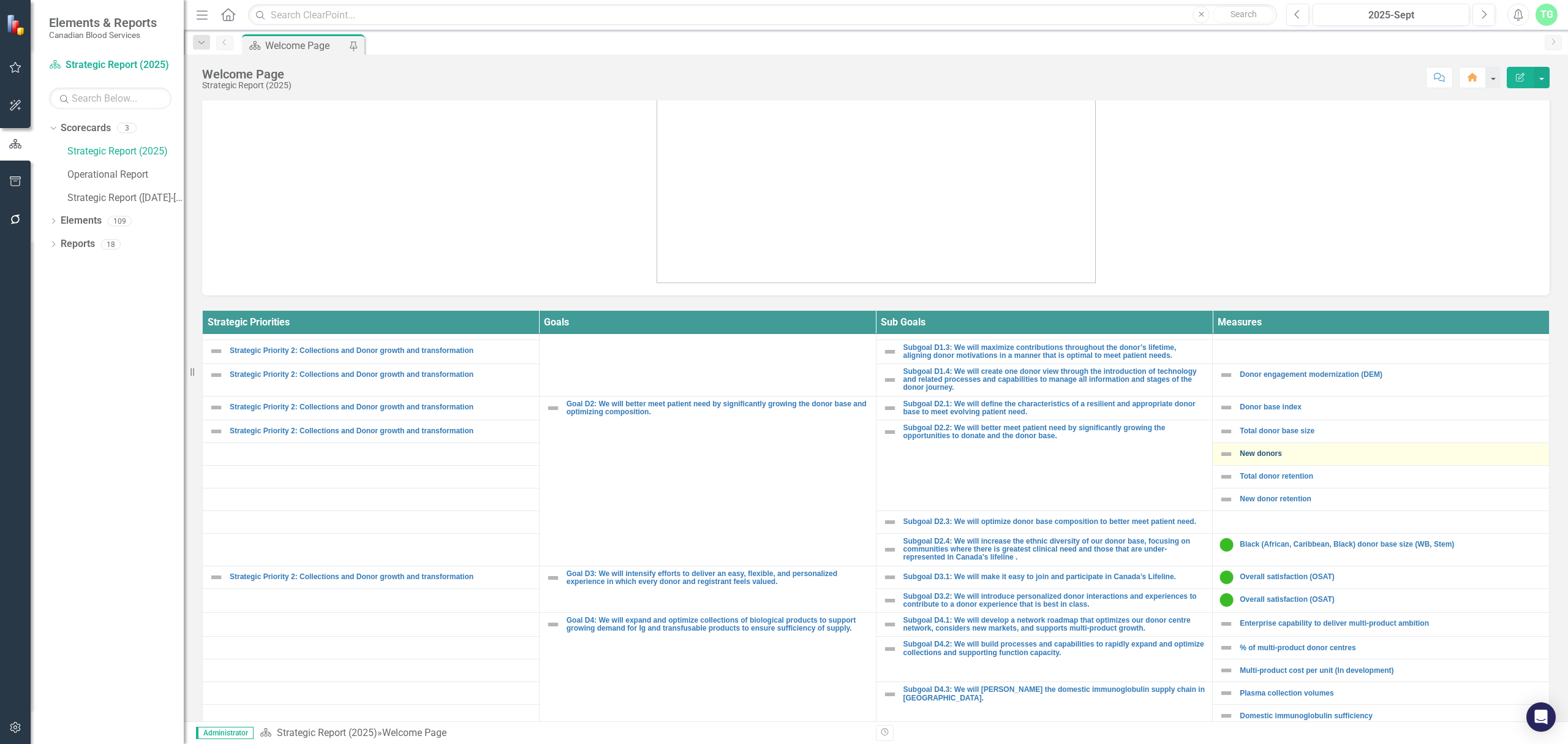
click at [1240, 456] on link "New donors" at bounding box center [1391, 454] width 303 height 8
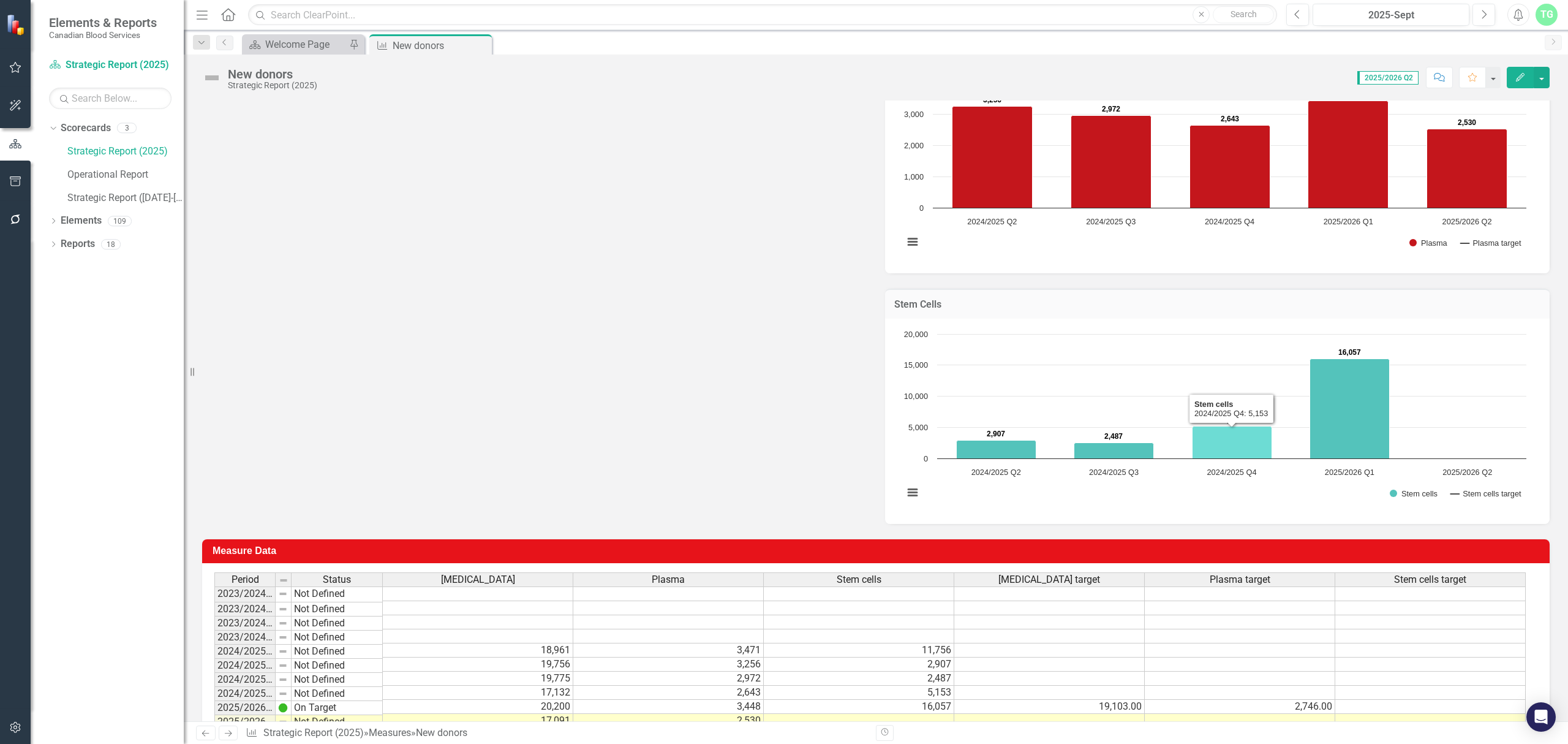
scroll to position [566, 0]
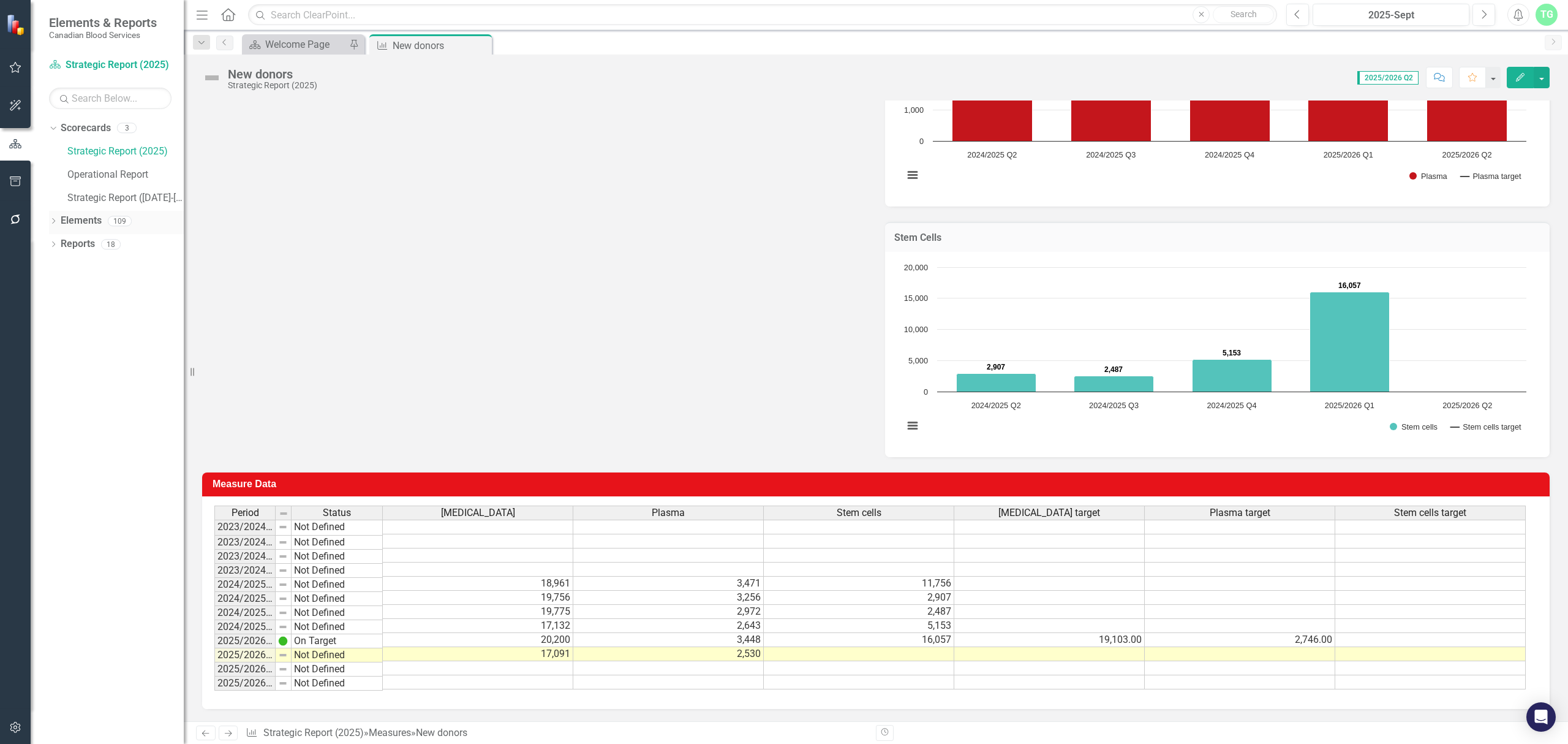
click at [52, 222] on icon "Dropdown" at bounding box center [53, 222] width 9 height 7
click at [52, 222] on icon at bounding box center [54, 221] width 6 height 3
click at [93, 173] on link "Operational Report" at bounding box center [125, 175] width 116 height 14
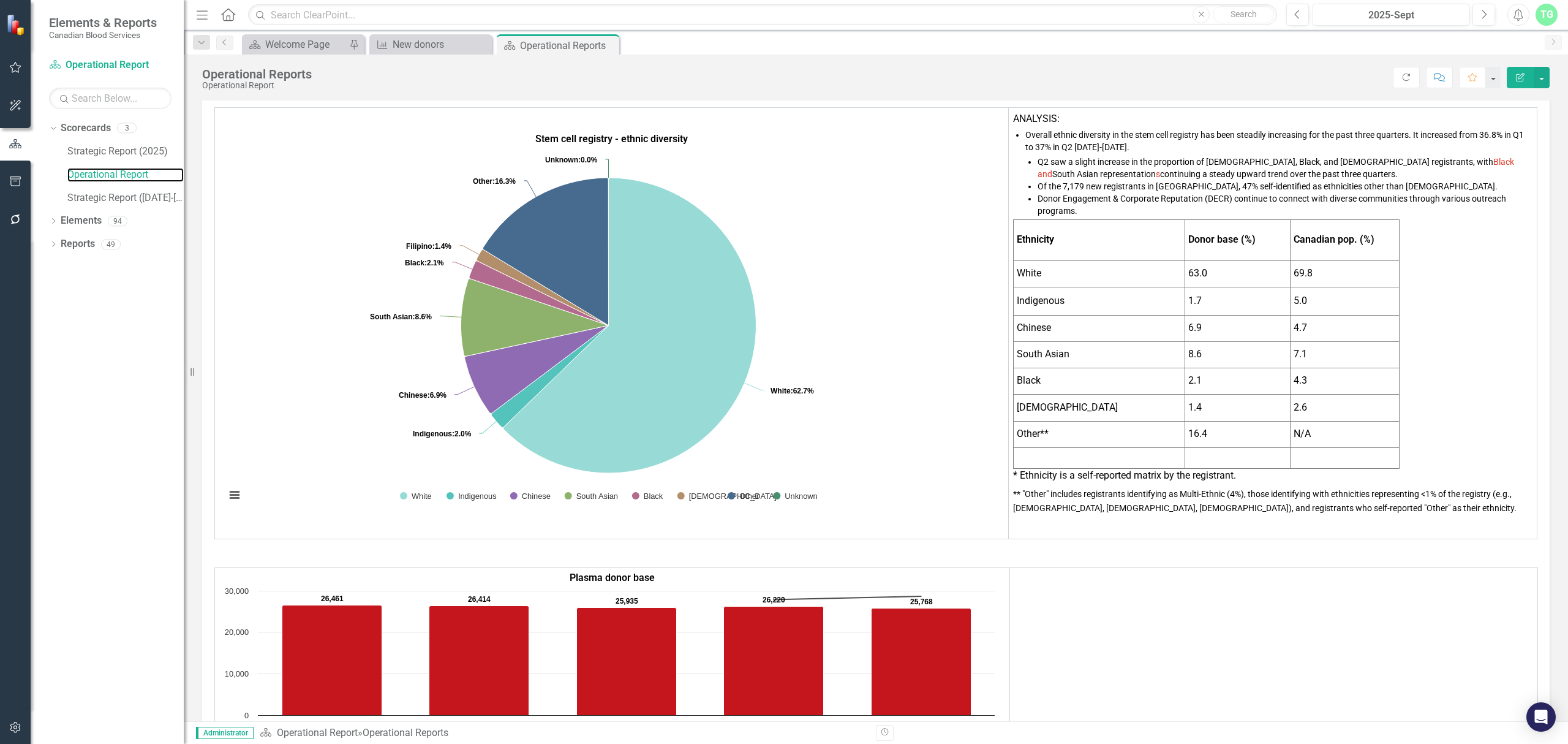
scroll to position [245, 0]
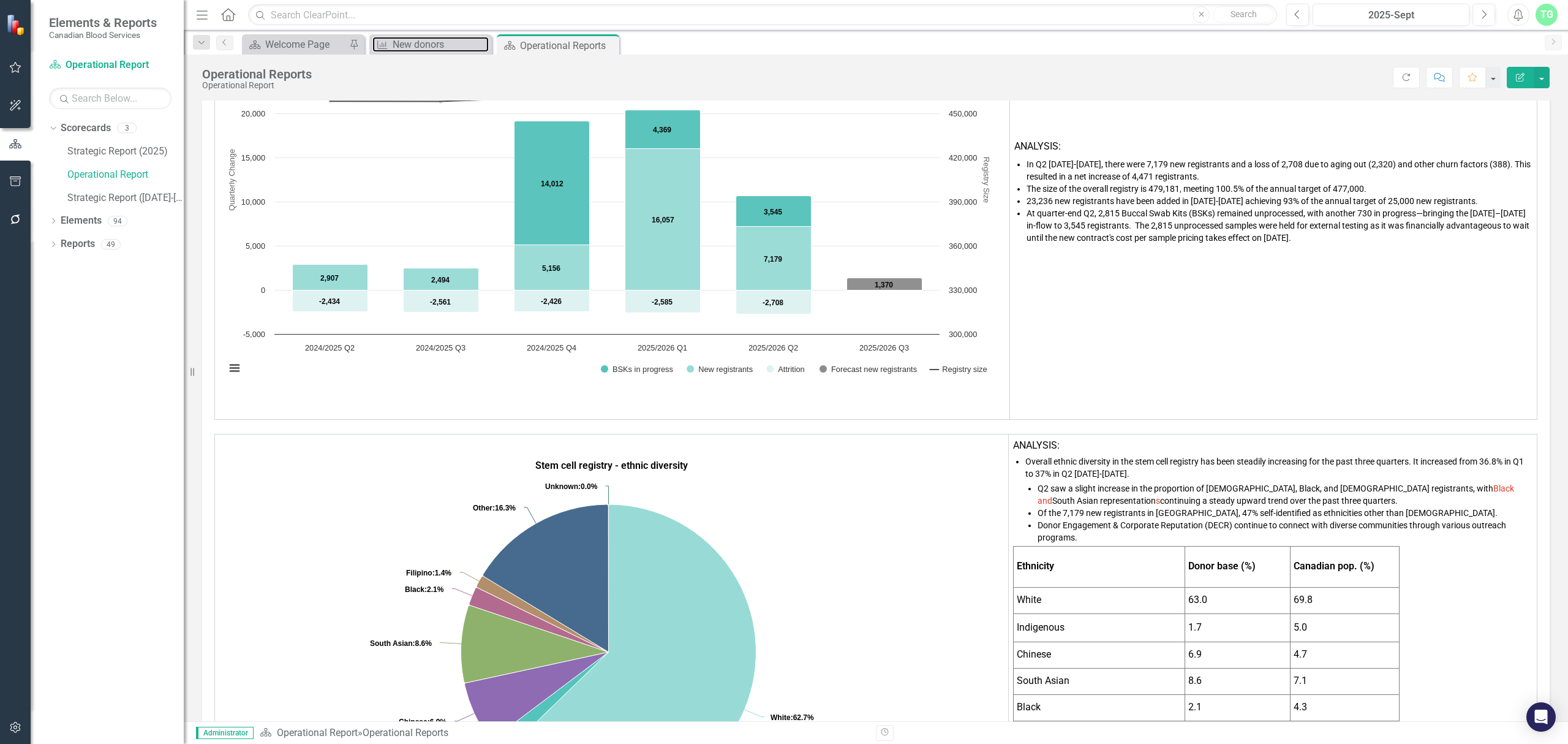
drag, startPoint x: 415, startPoint y: 39, endPoint x: 500, endPoint y: 3, distance: 92.3
click at [415, 39] on div "New donors" at bounding box center [440, 44] width 96 height 15
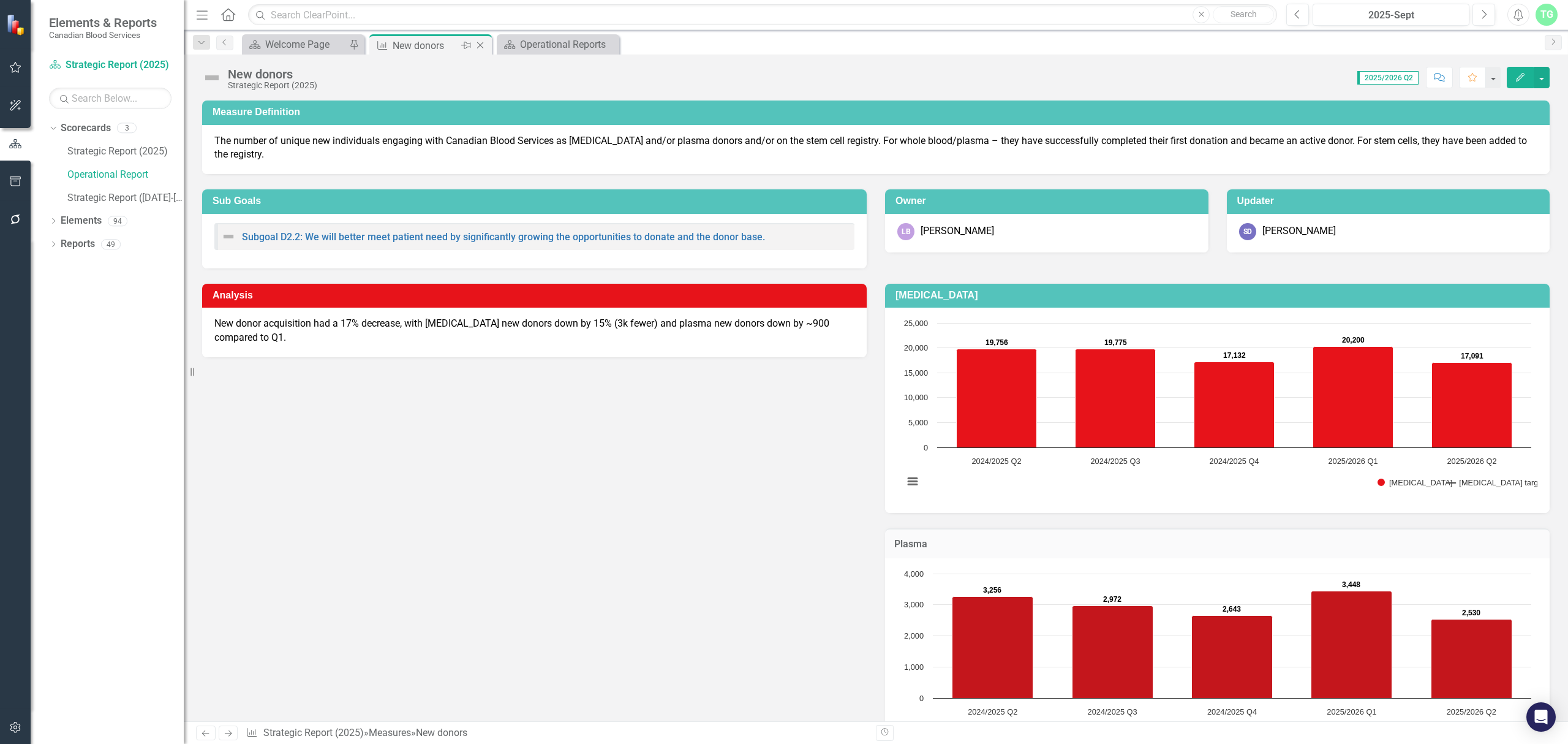
click at [425, 43] on div "New donors" at bounding box center [425, 45] width 66 height 15
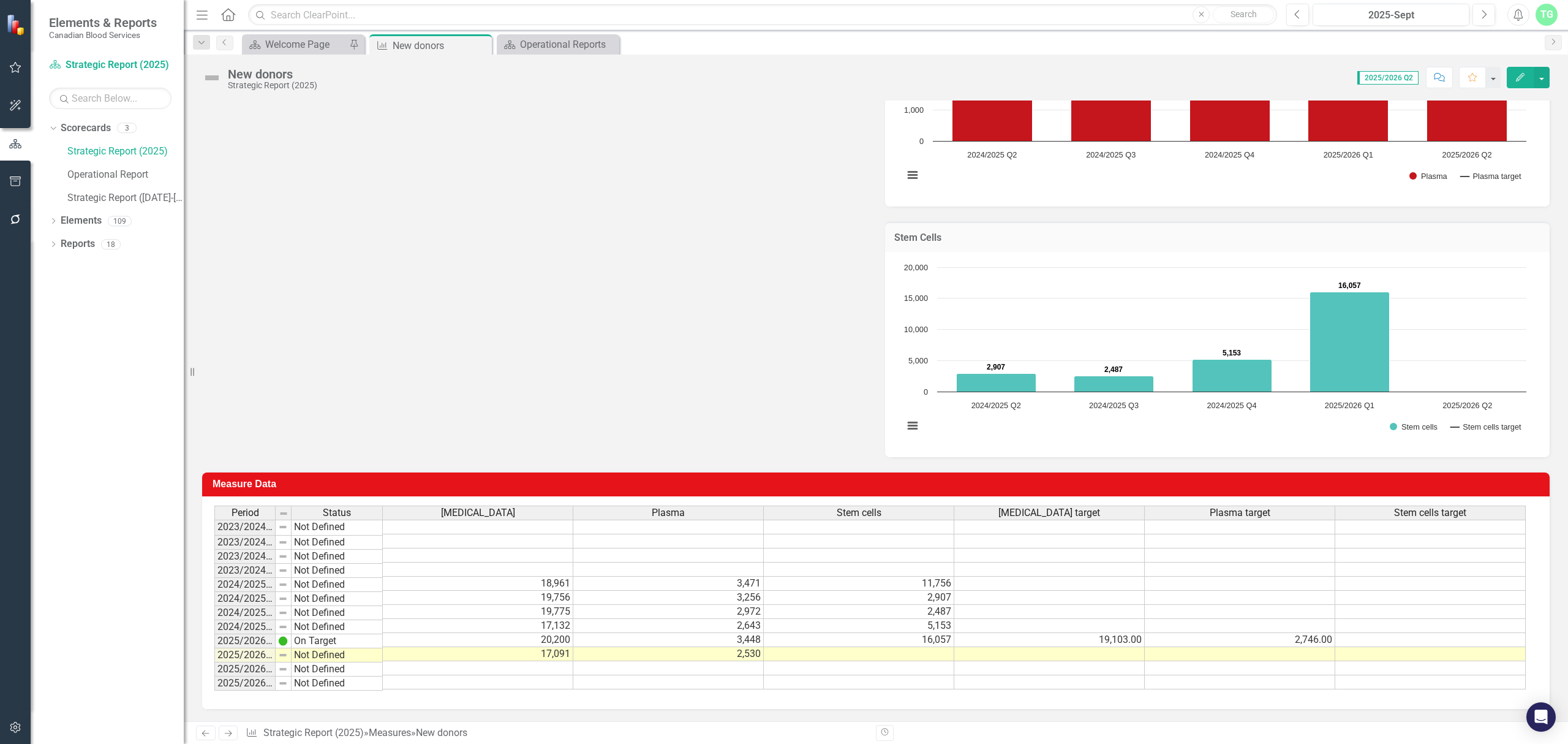
scroll to position [566, 0]
click at [917, 647] on td at bounding box center [859, 654] width 191 height 14
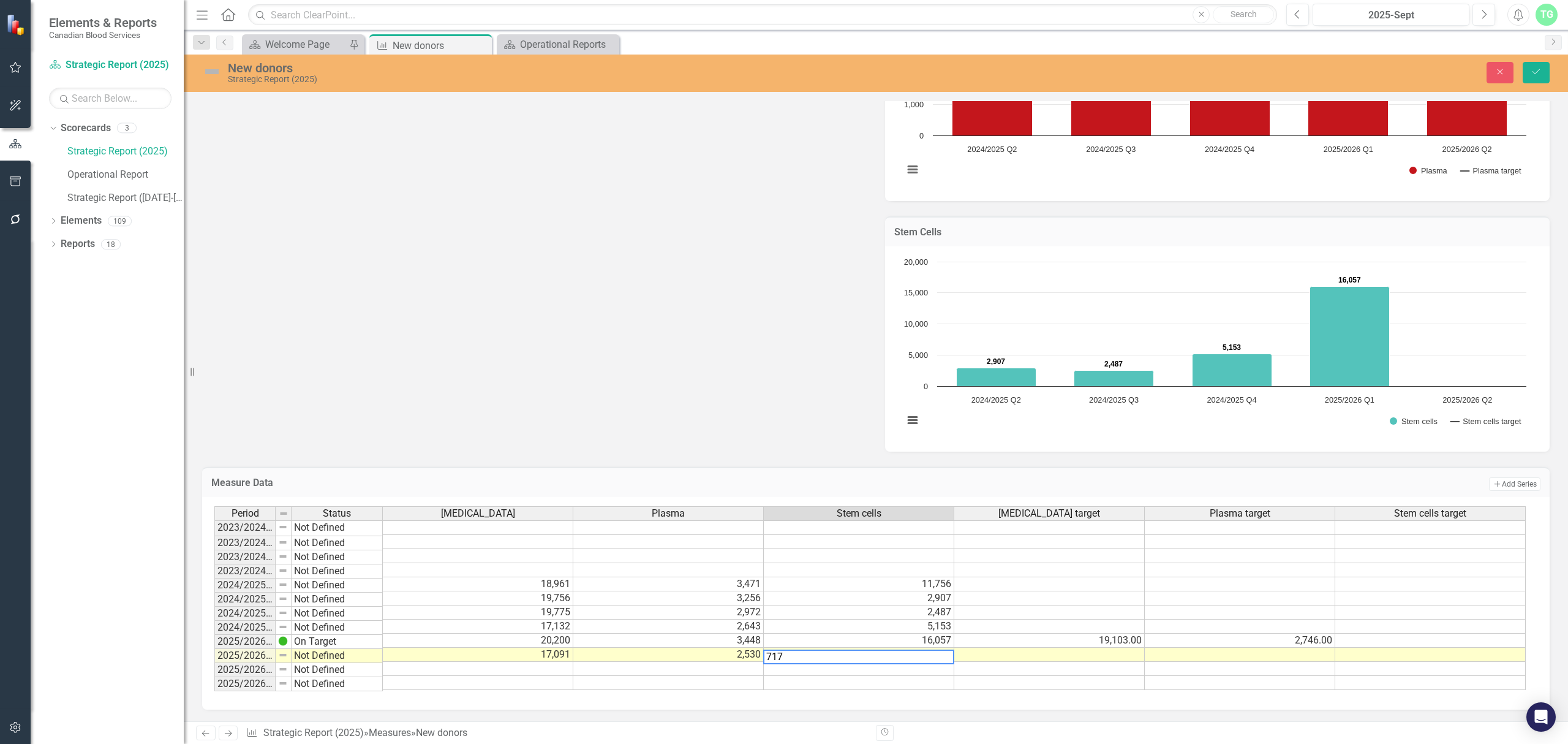
type textarea "7179"
click at [1529, 73] on button "Save" at bounding box center [1536, 73] width 27 height 22
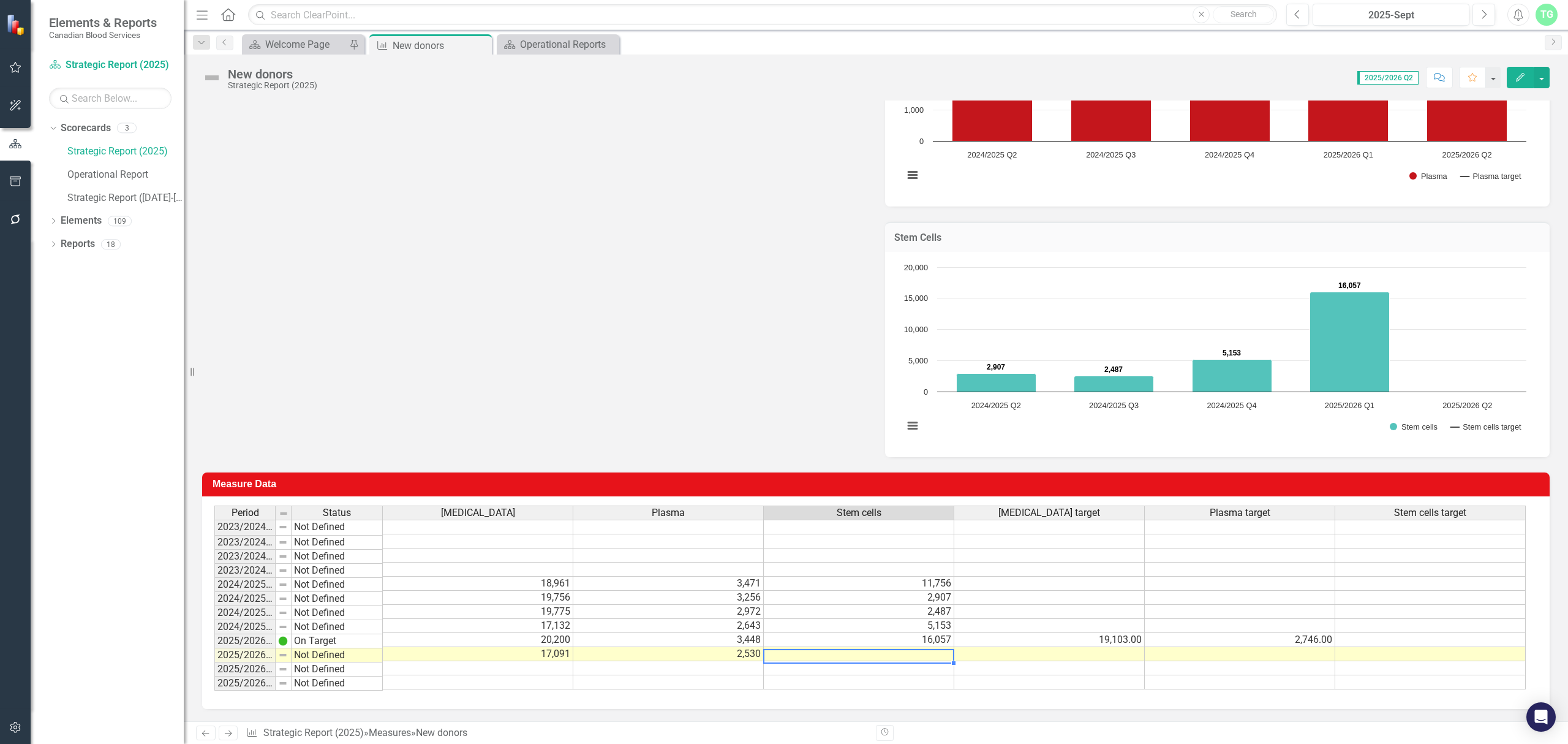
click at [918, 647] on td at bounding box center [859, 654] width 191 height 14
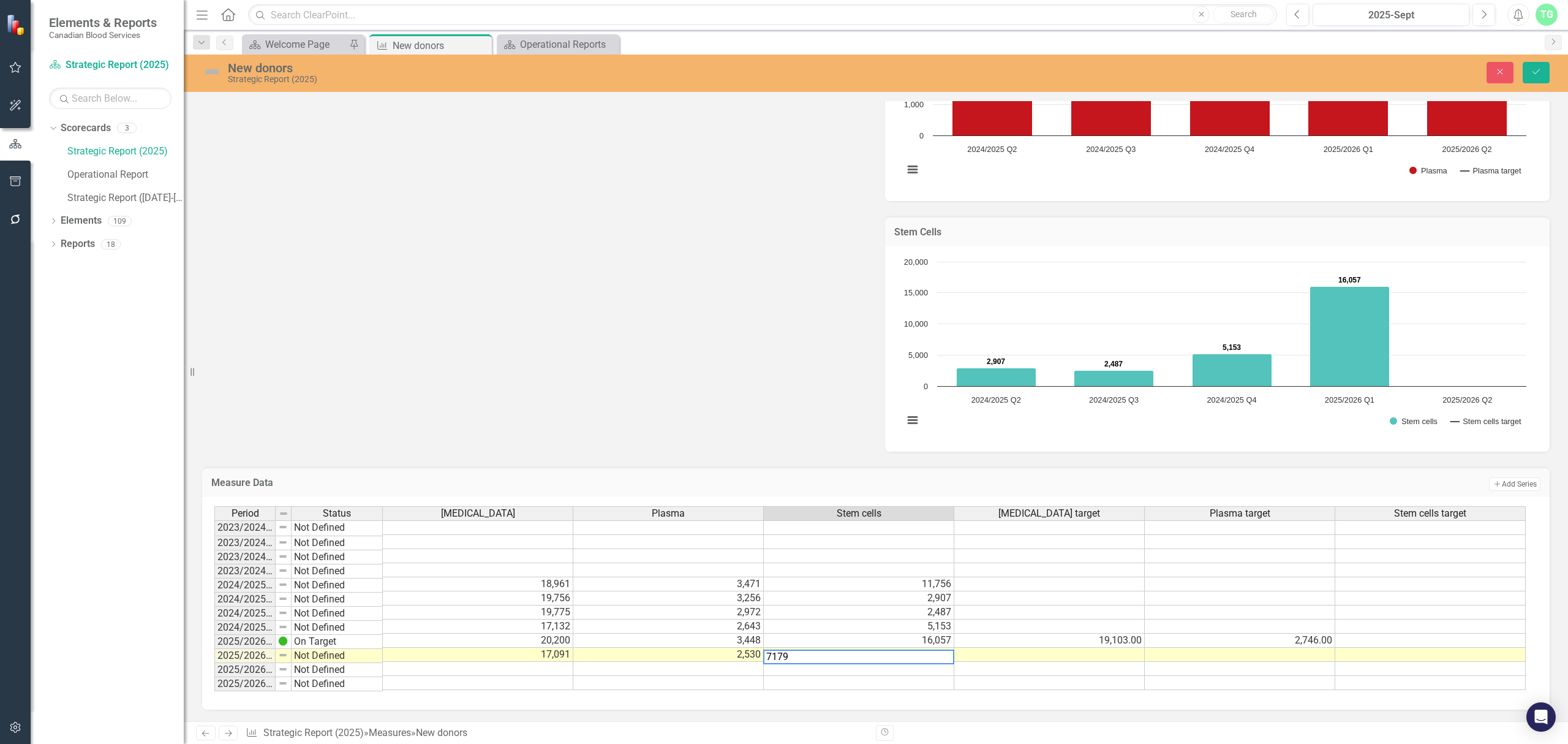
type textarea "7179"
click at [984, 653] on td at bounding box center [1050, 655] width 191 height 14
click at [1541, 65] on button "Save" at bounding box center [1536, 73] width 27 height 22
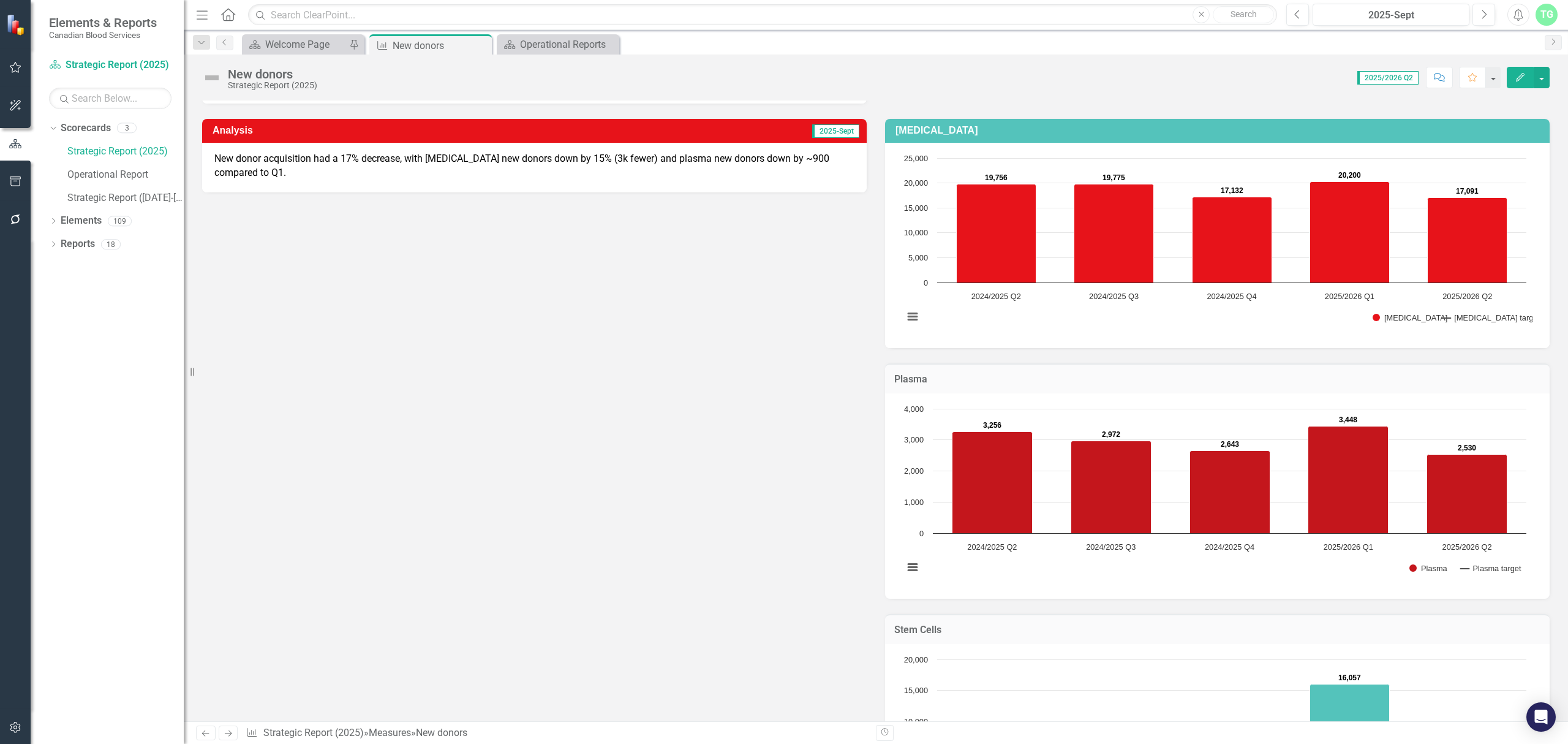
scroll to position [163, 0]
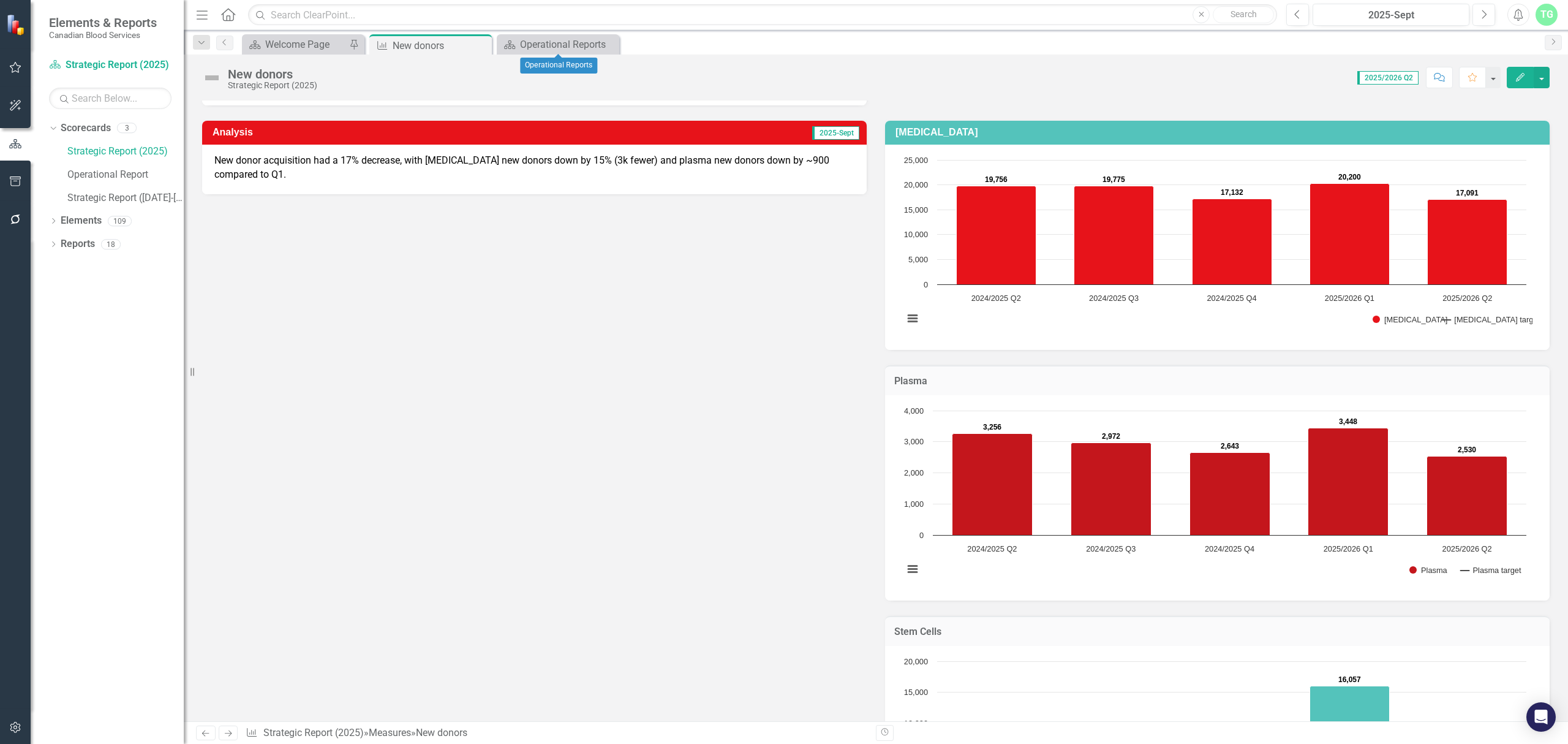
drag, startPoint x: 614, startPoint y: 45, endPoint x: 512, endPoint y: 43, distance: 102.0
click at [0, 0] on icon "Close" at bounding box center [0, 0] width 0 height 0
click at [486, 47] on icon "Close" at bounding box center [480, 46] width 12 height 10
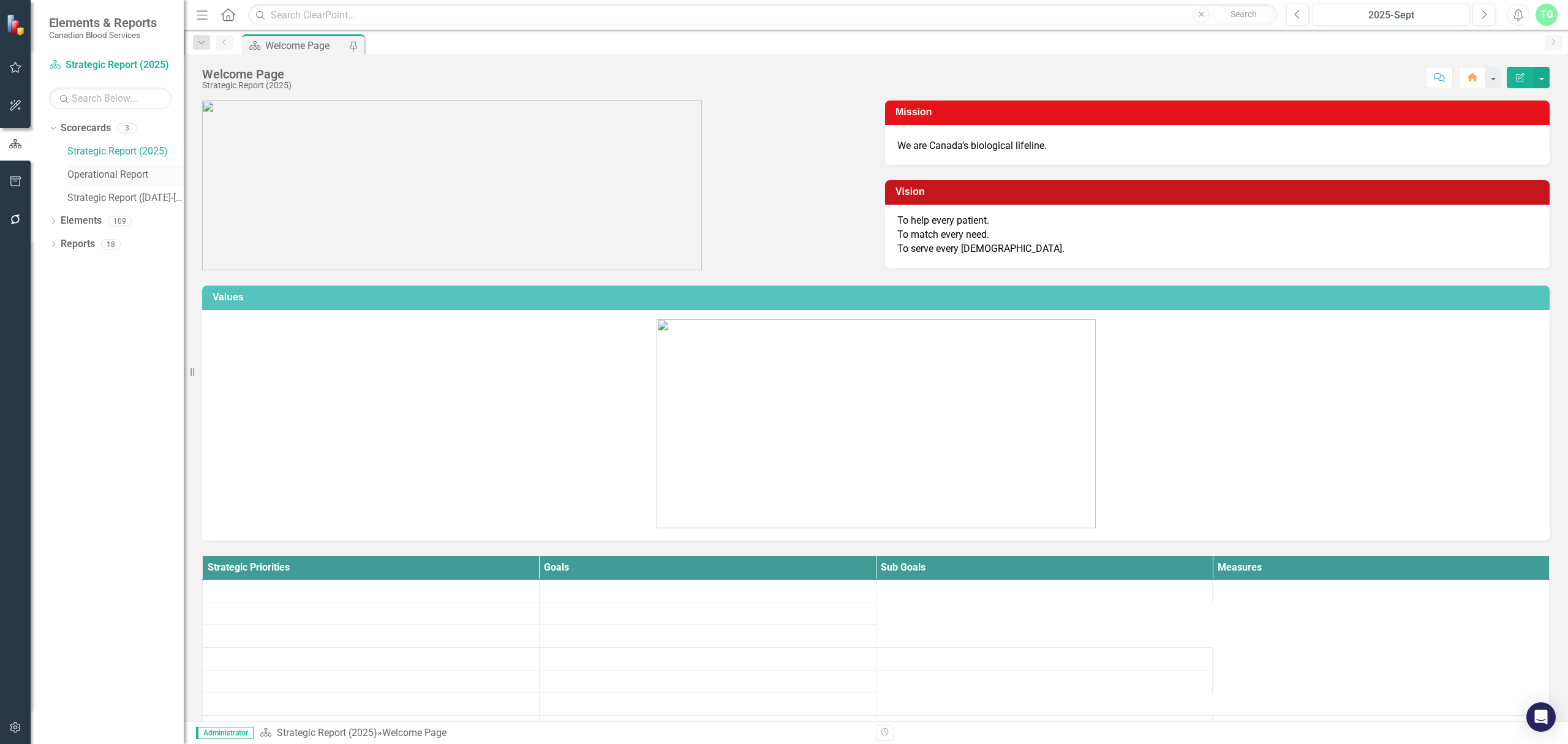
click at [81, 172] on link "Operational Report" at bounding box center [125, 175] width 116 height 14
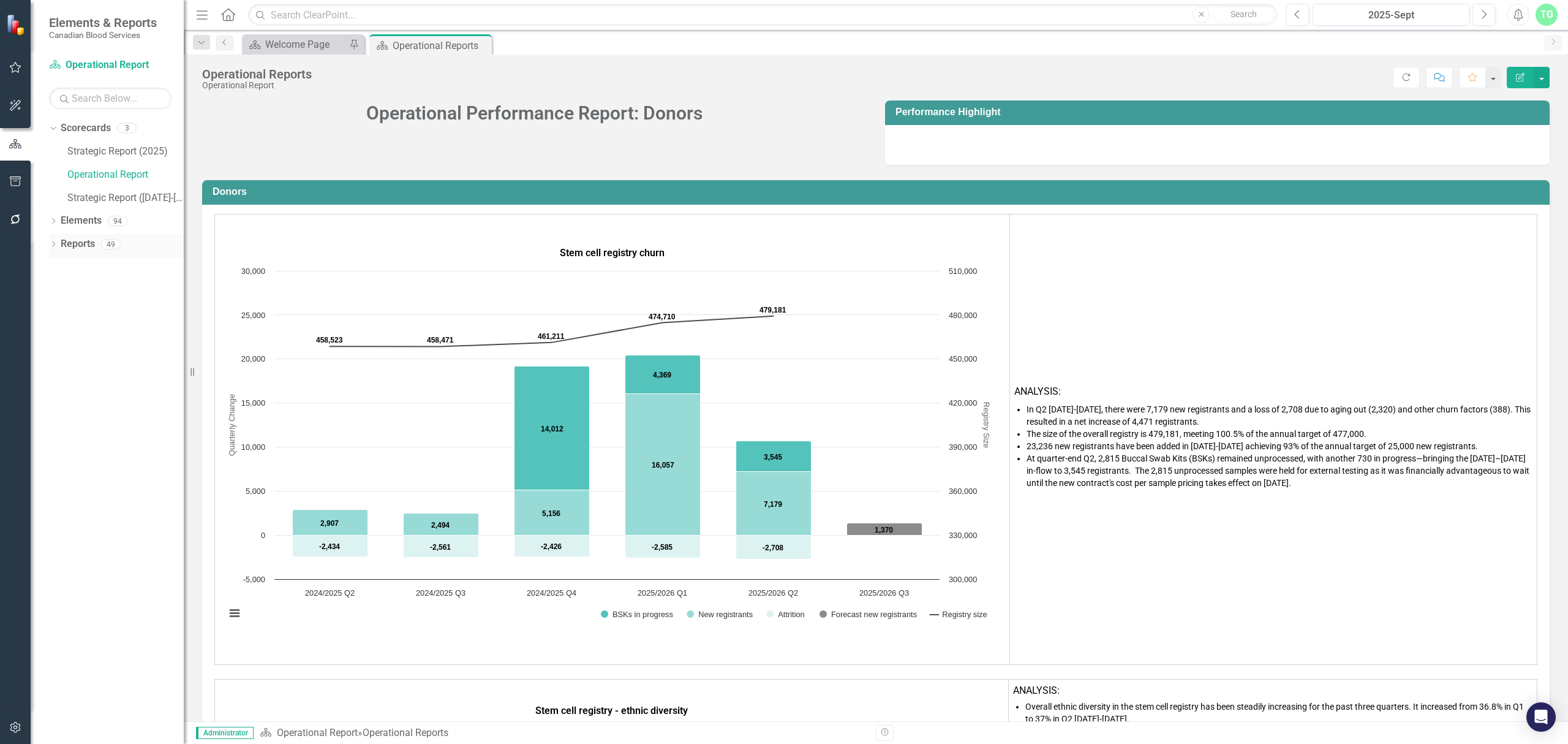
click at [52, 242] on icon "Dropdown" at bounding box center [53, 245] width 9 height 7
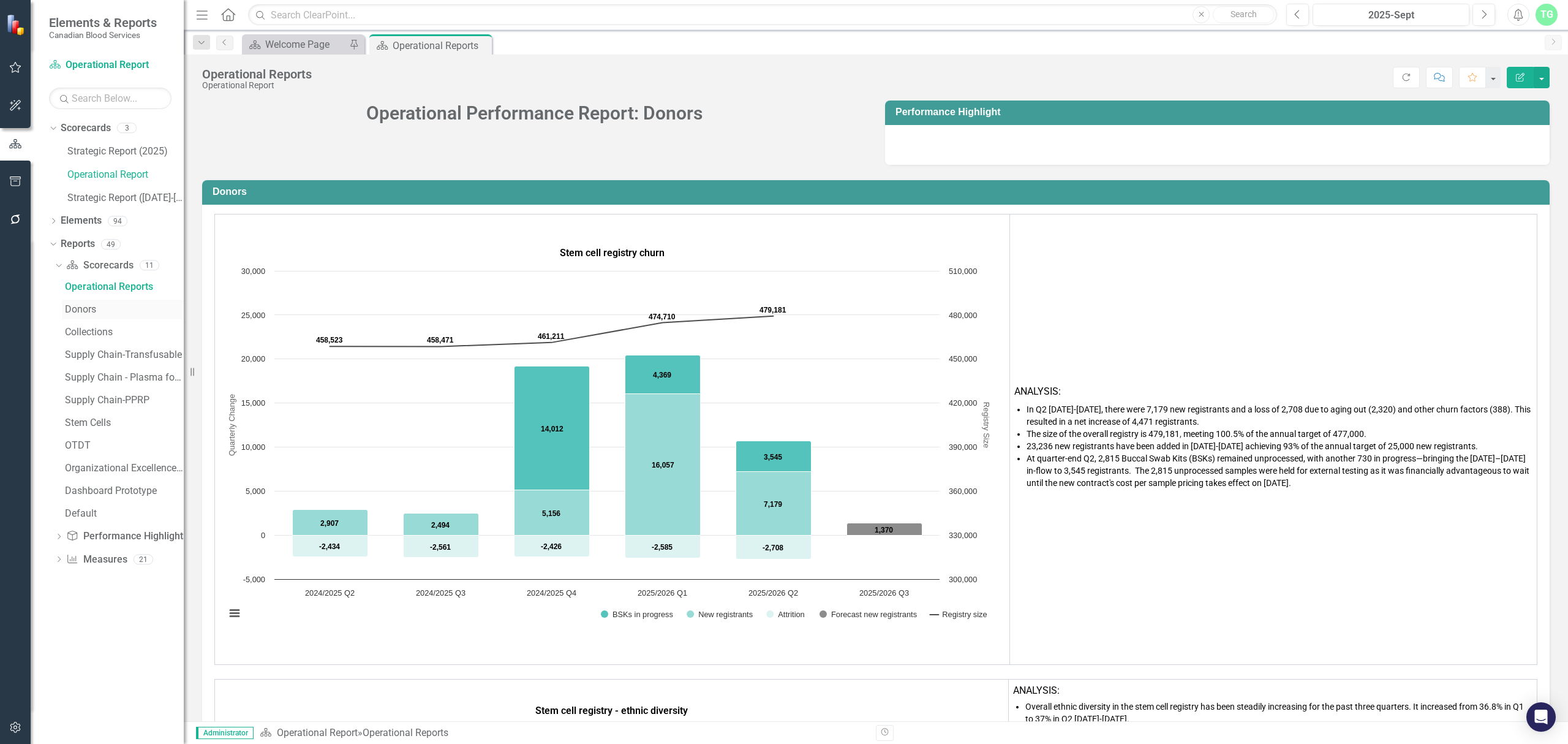
click at [86, 306] on div "Donors" at bounding box center [124, 309] width 119 height 11
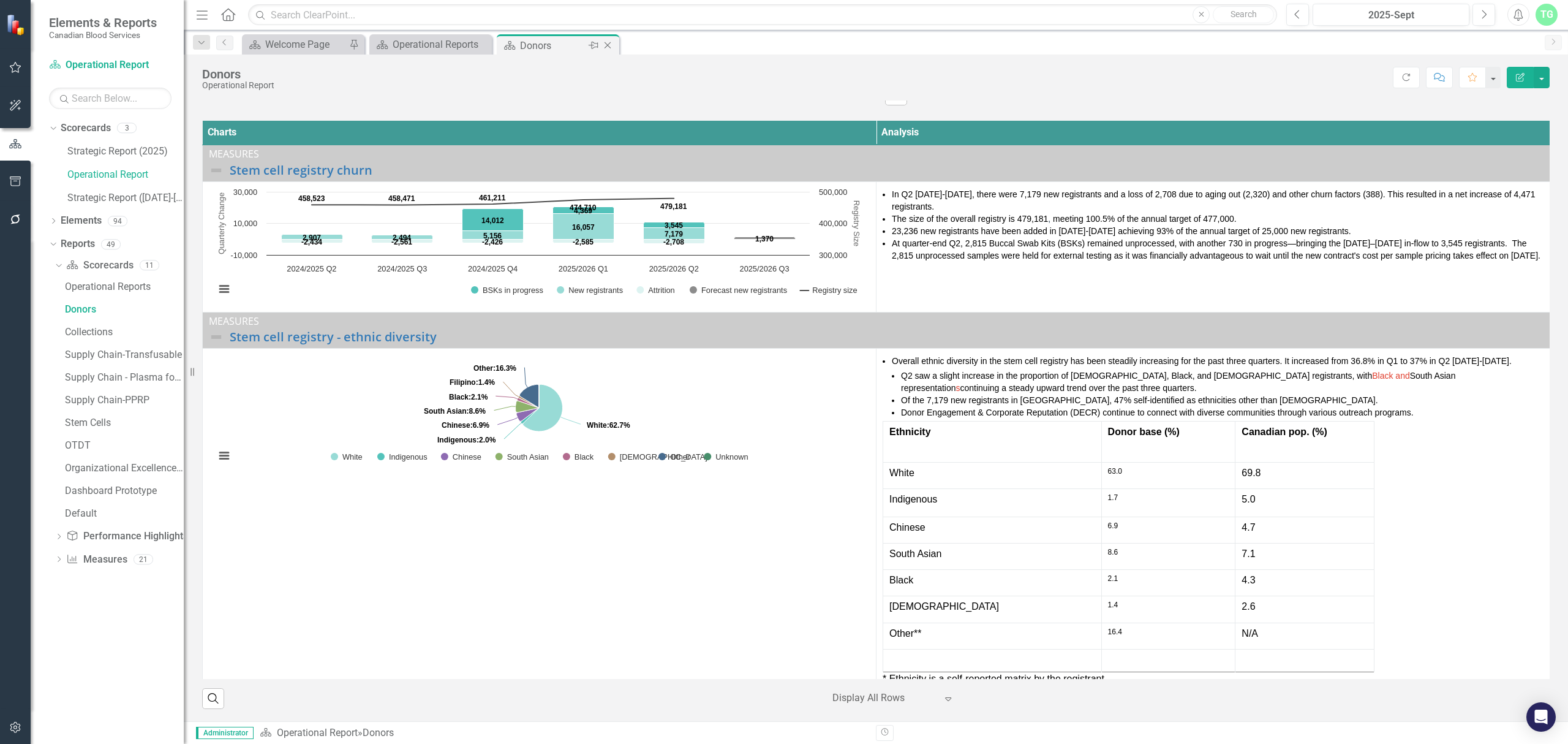
click at [606, 45] on icon "Close" at bounding box center [608, 46] width 12 height 10
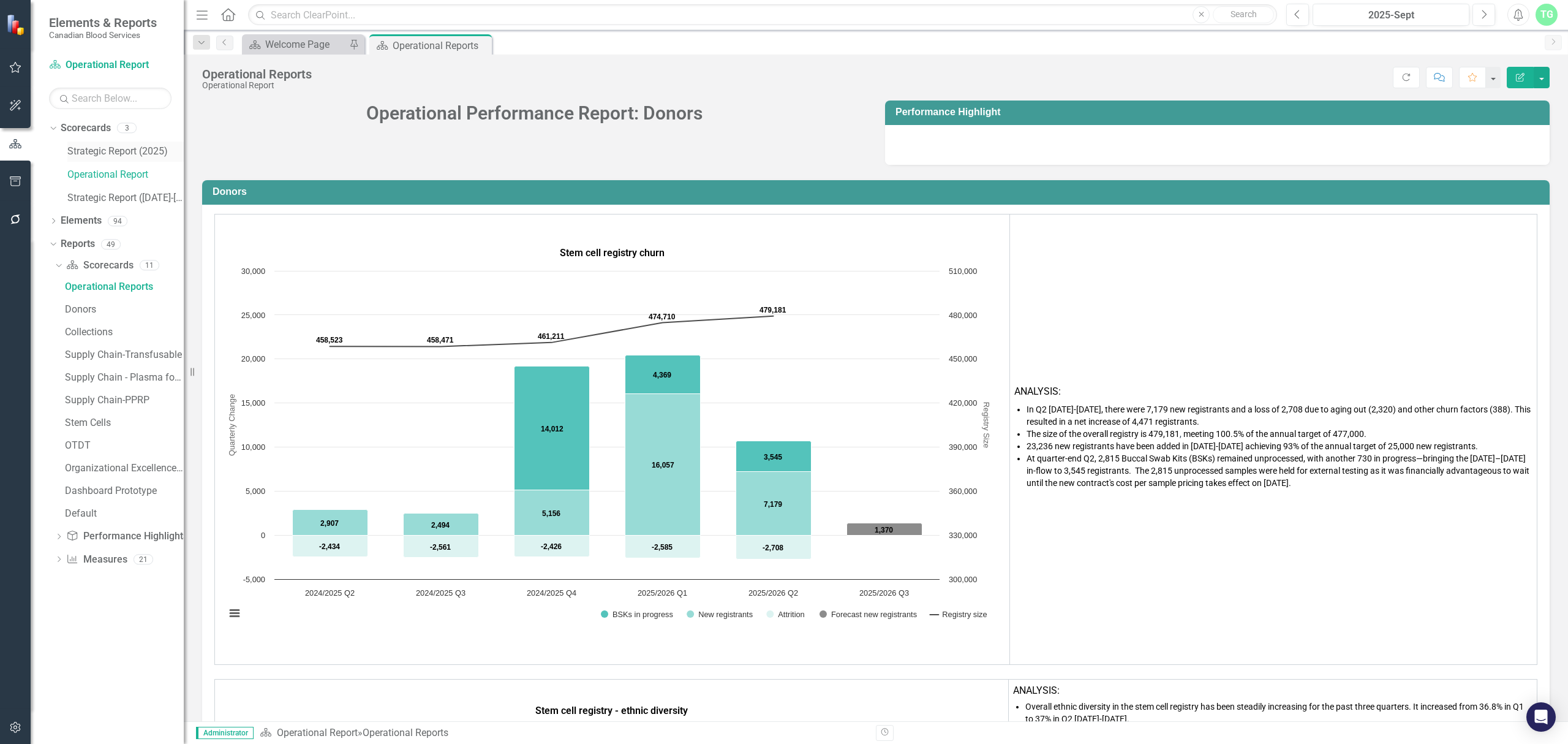
click at [131, 148] on link "Strategic Report (2025)" at bounding box center [125, 152] width 116 height 14
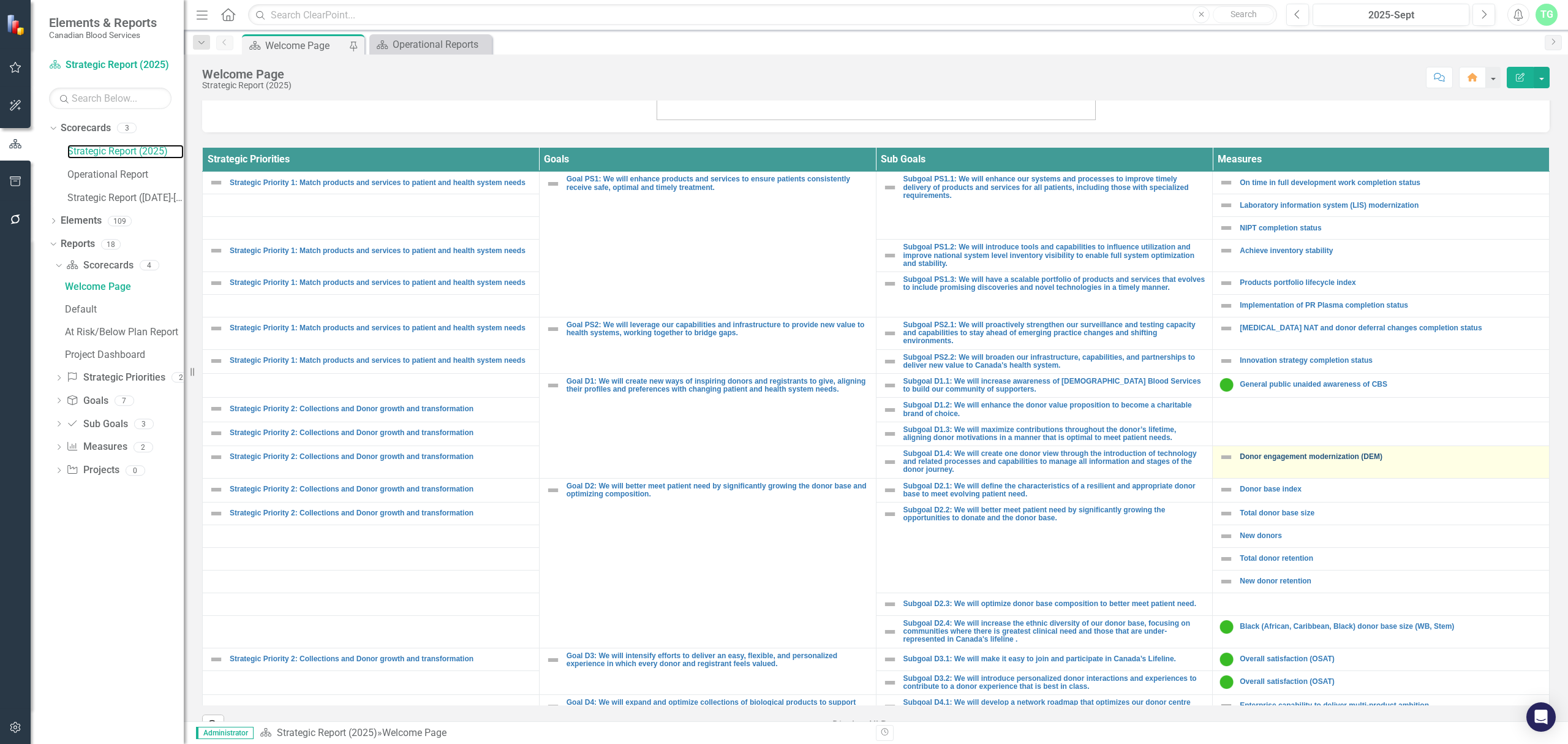
scroll to position [81, 0]
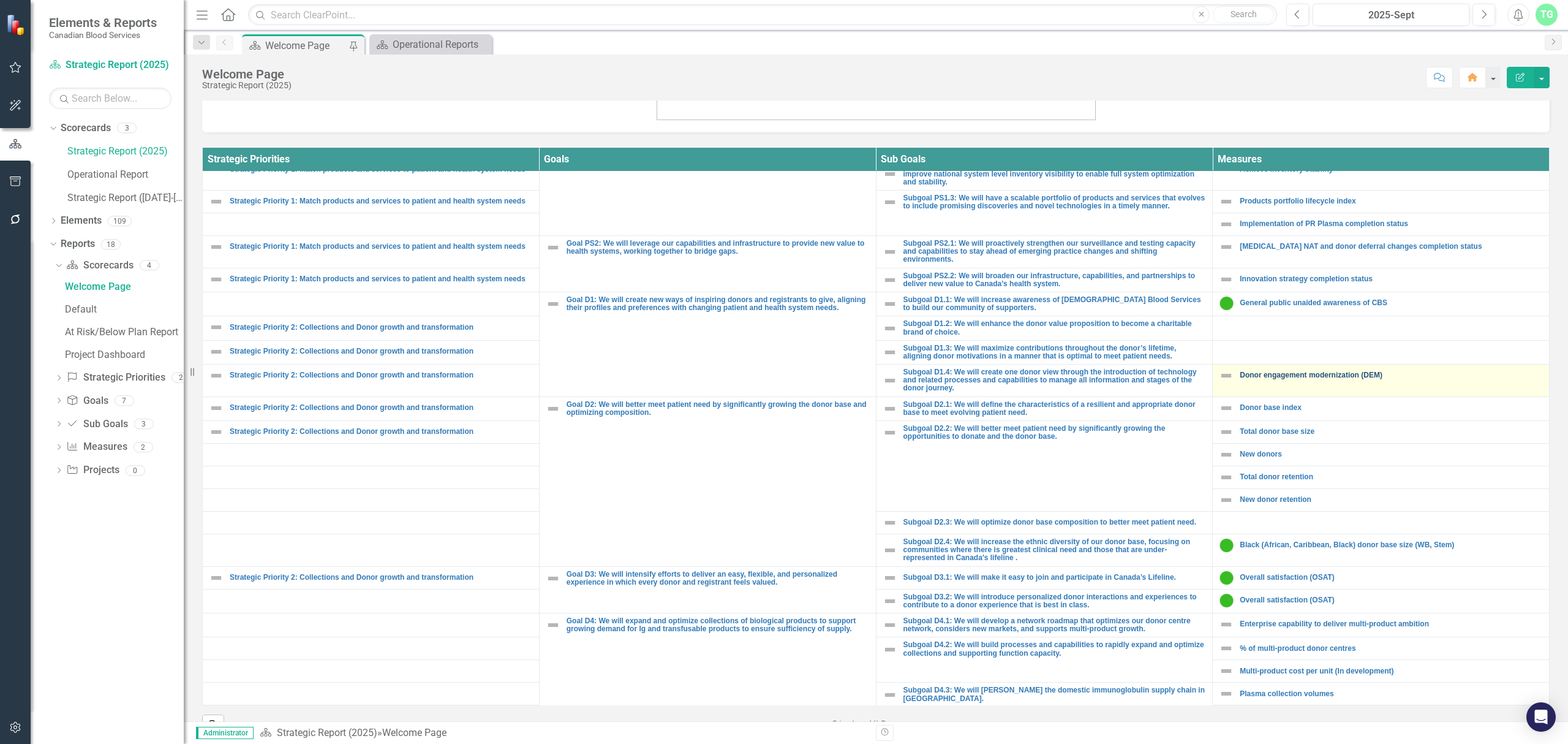
click at [1322, 379] on link "Donor engagement modernization (DEM)" at bounding box center [1391, 375] width 303 height 8
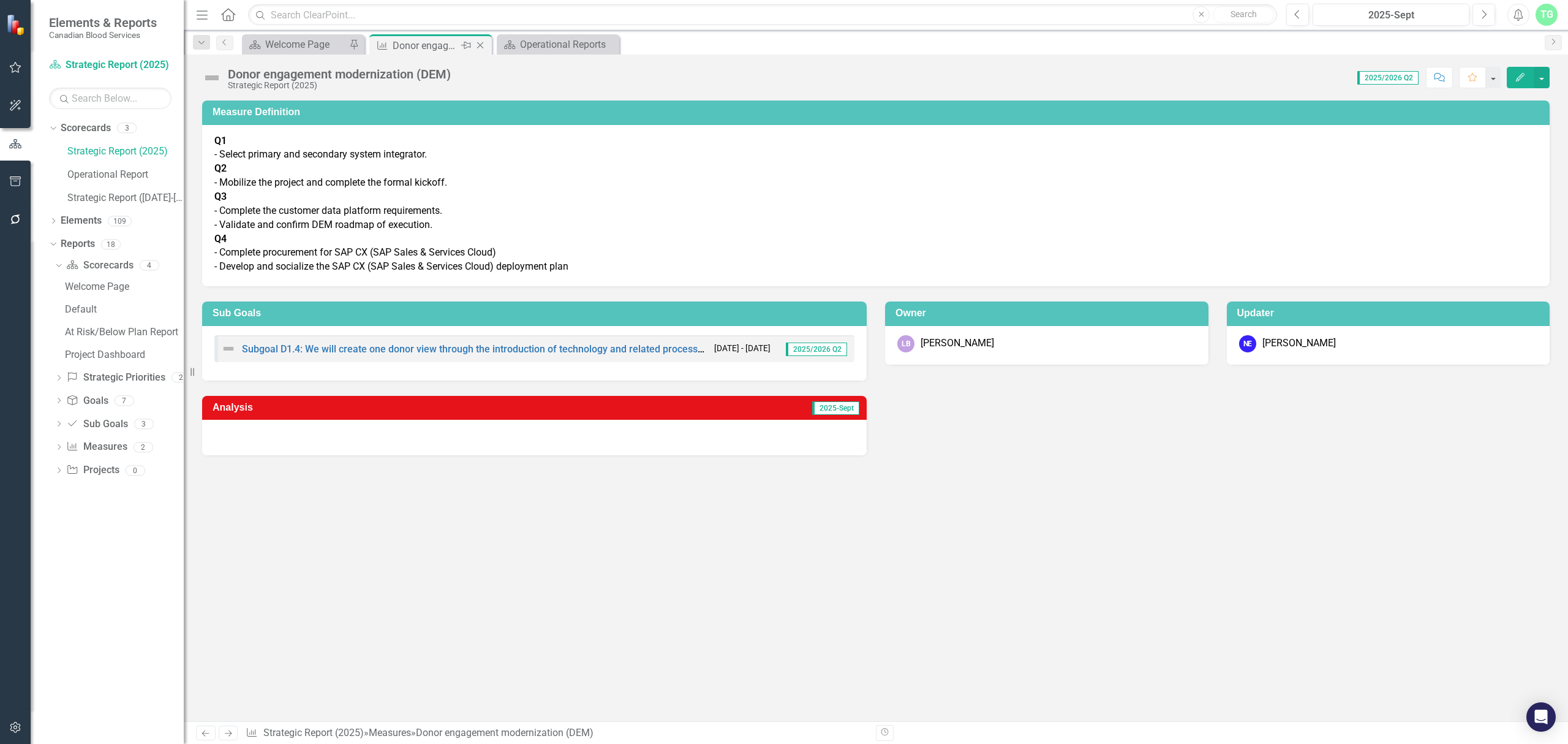
click at [479, 43] on icon "Close" at bounding box center [480, 46] width 12 height 10
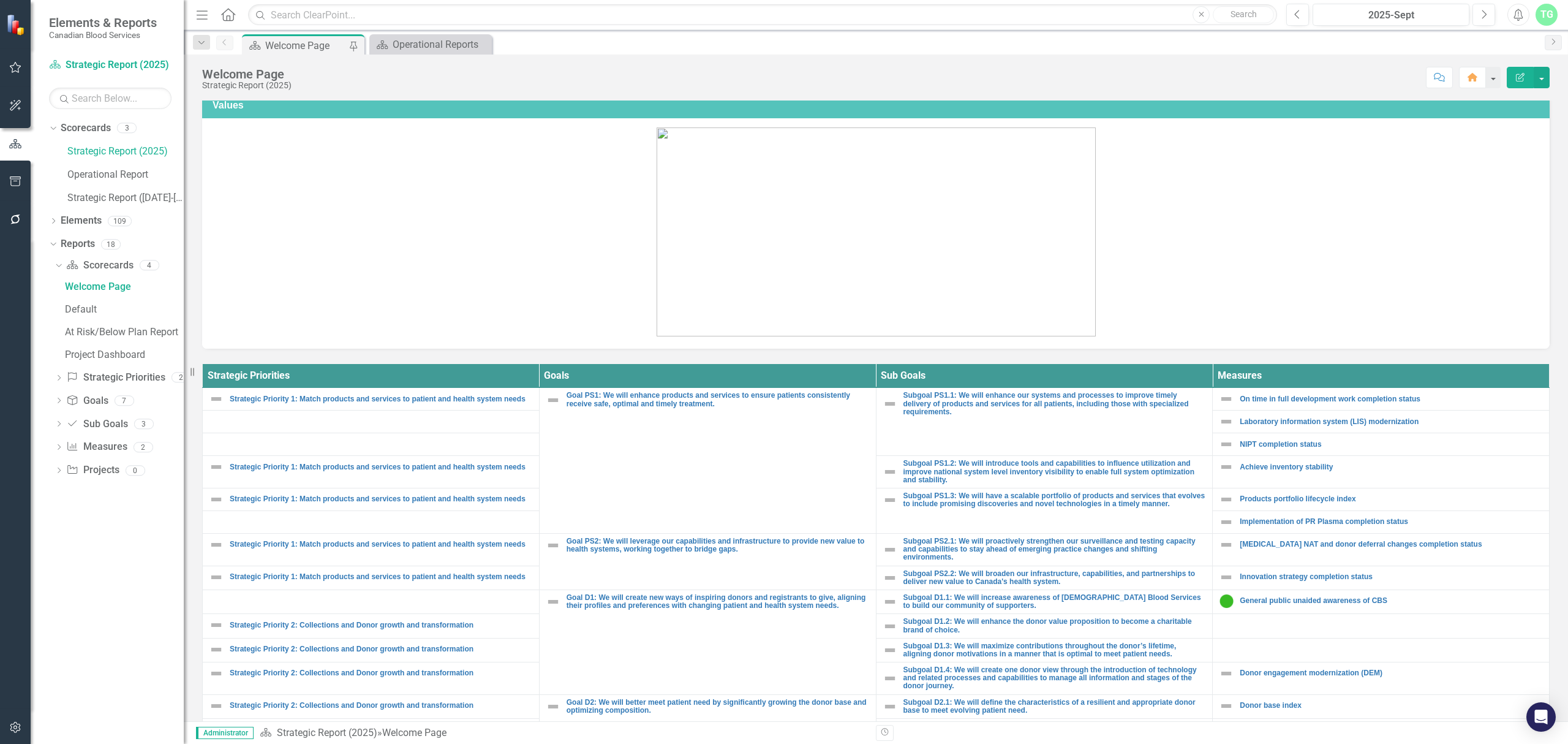
scroll to position [163, 0]
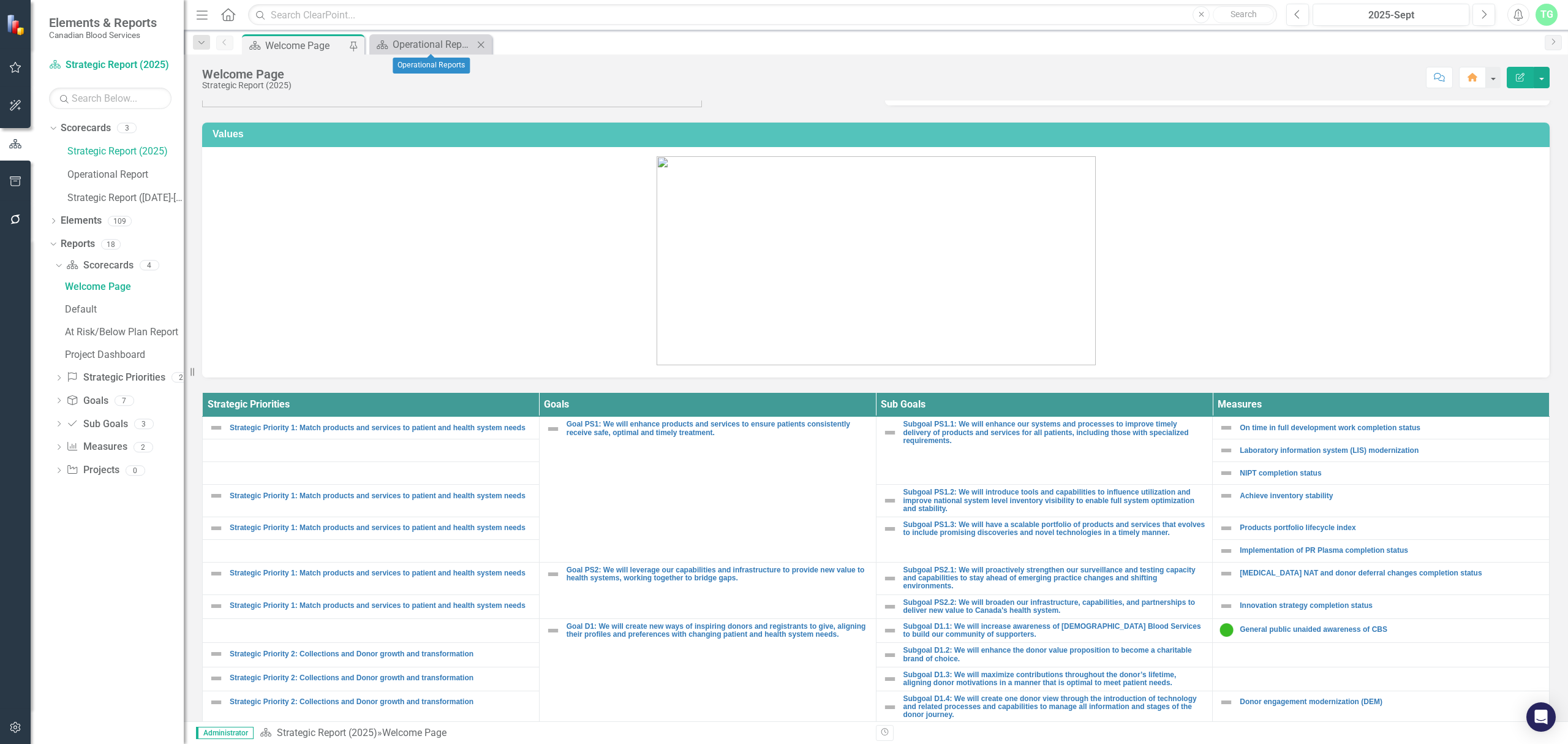
click at [479, 43] on icon "Close" at bounding box center [481, 45] width 12 height 10
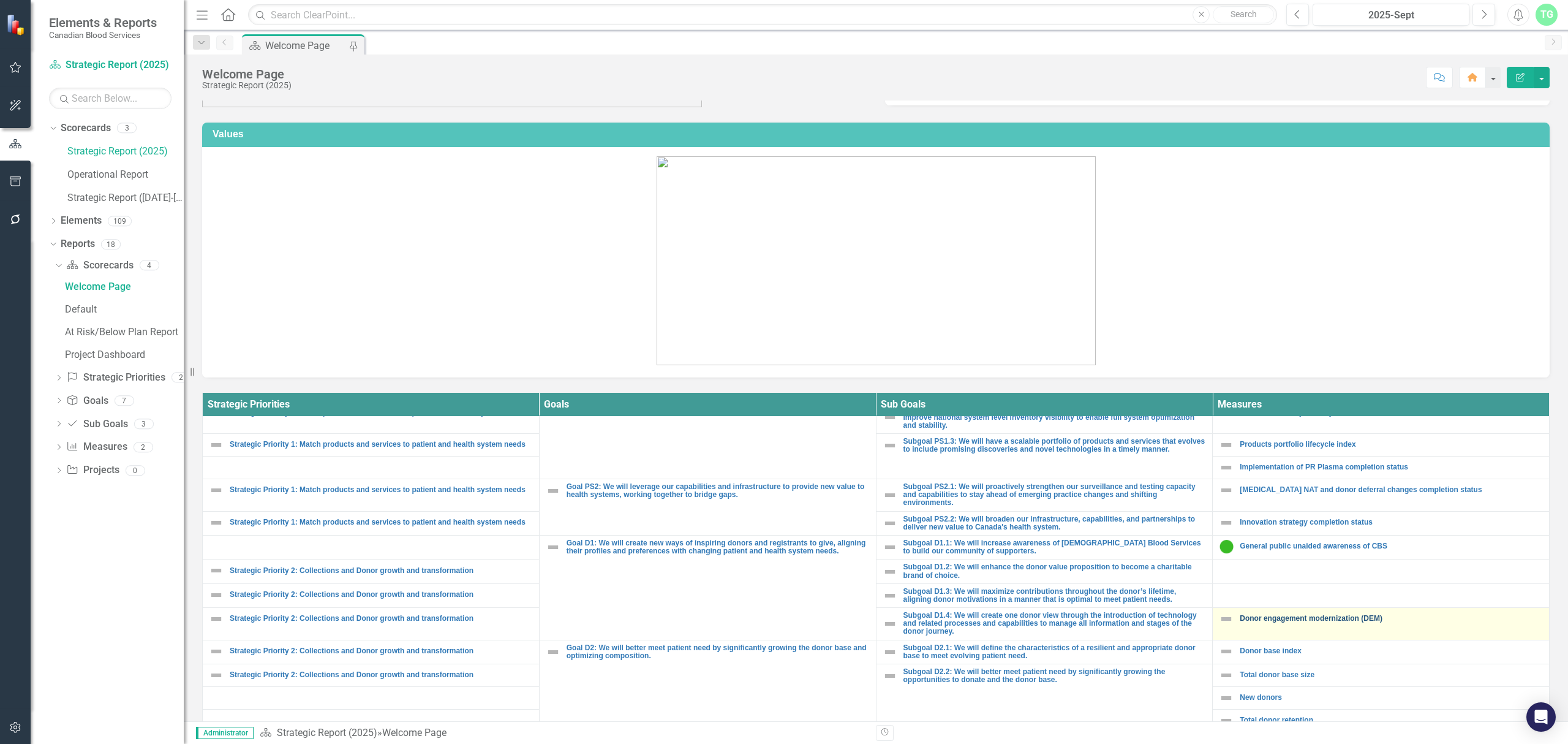
scroll to position [81, 0]
click at [1312, 622] on link "Donor engagement modernization (DEM)" at bounding box center [1391, 621] width 303 height 8
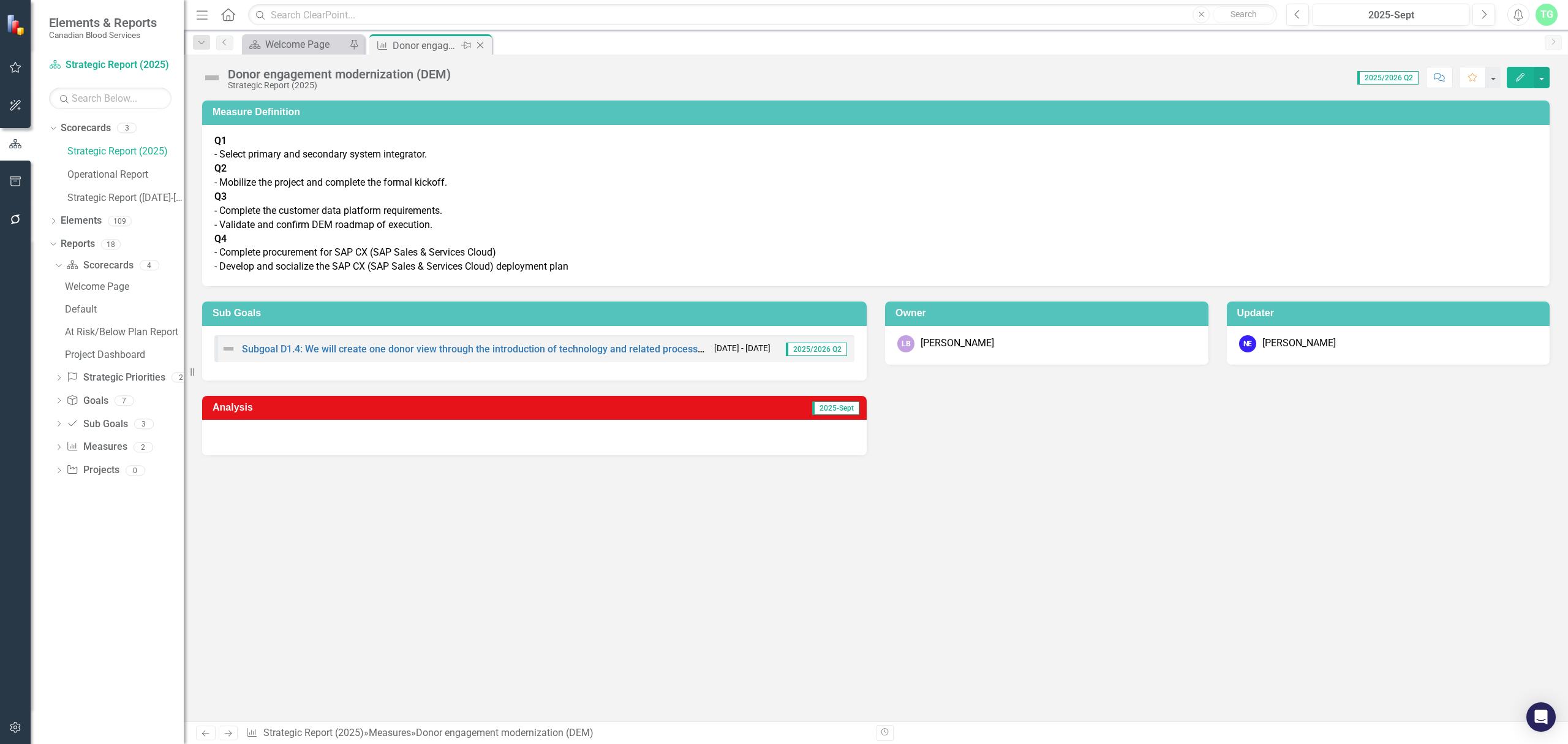
click at [479, 38] on div "Close" at bounding box center [481, 45] width 15 height 15
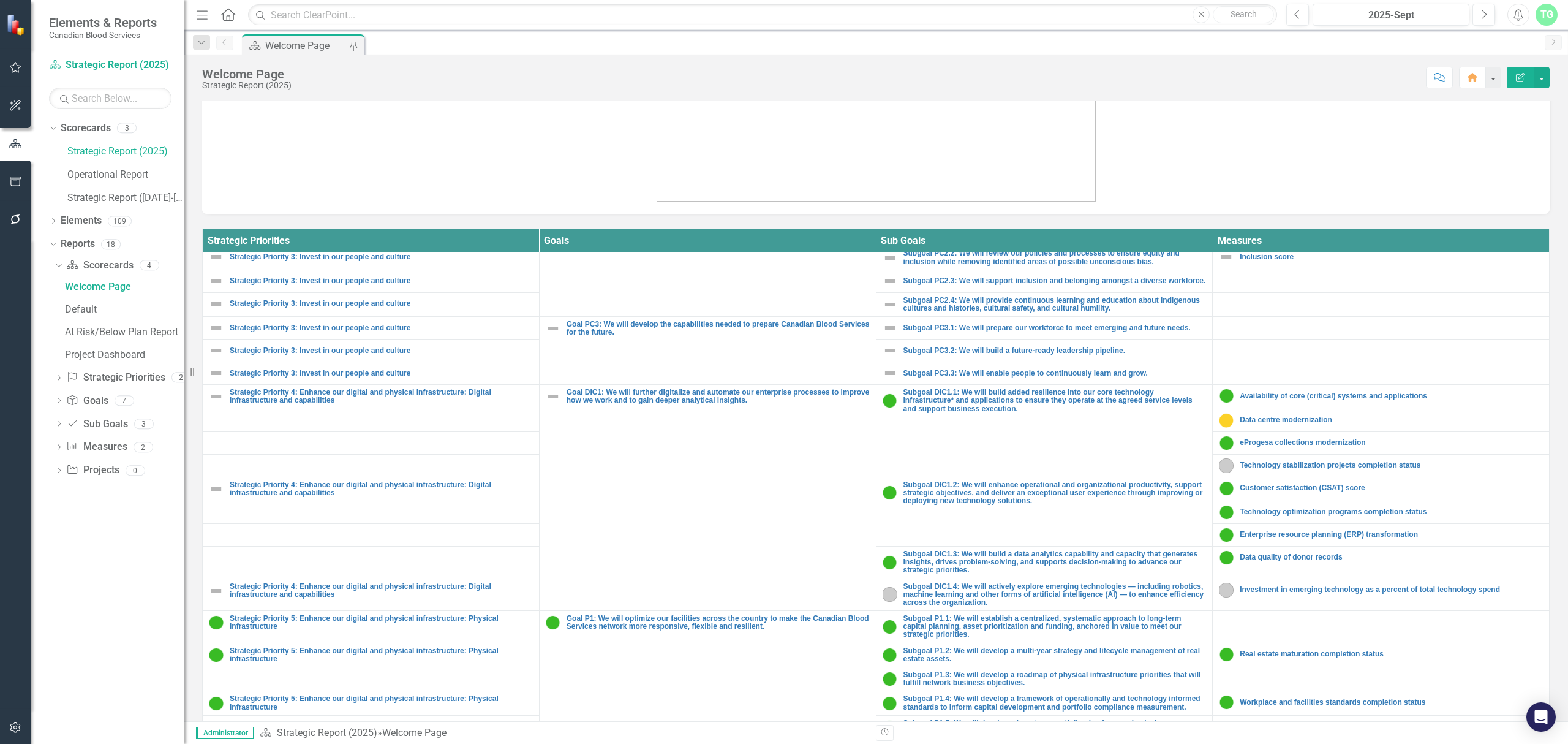
scroll to position [572, 0]
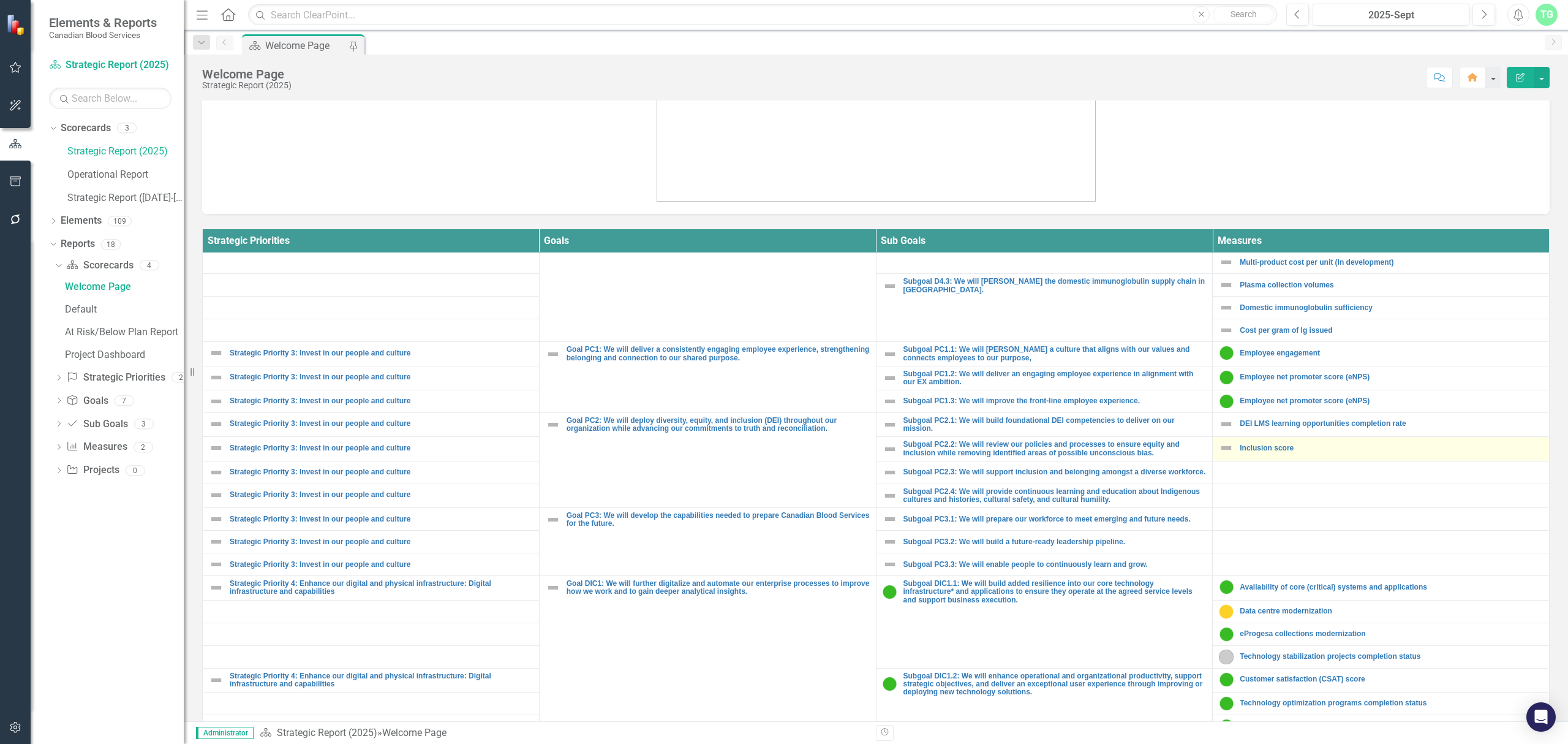
click at [1219, 454] on img at bounding box center [1226, 448] width 15 height 15
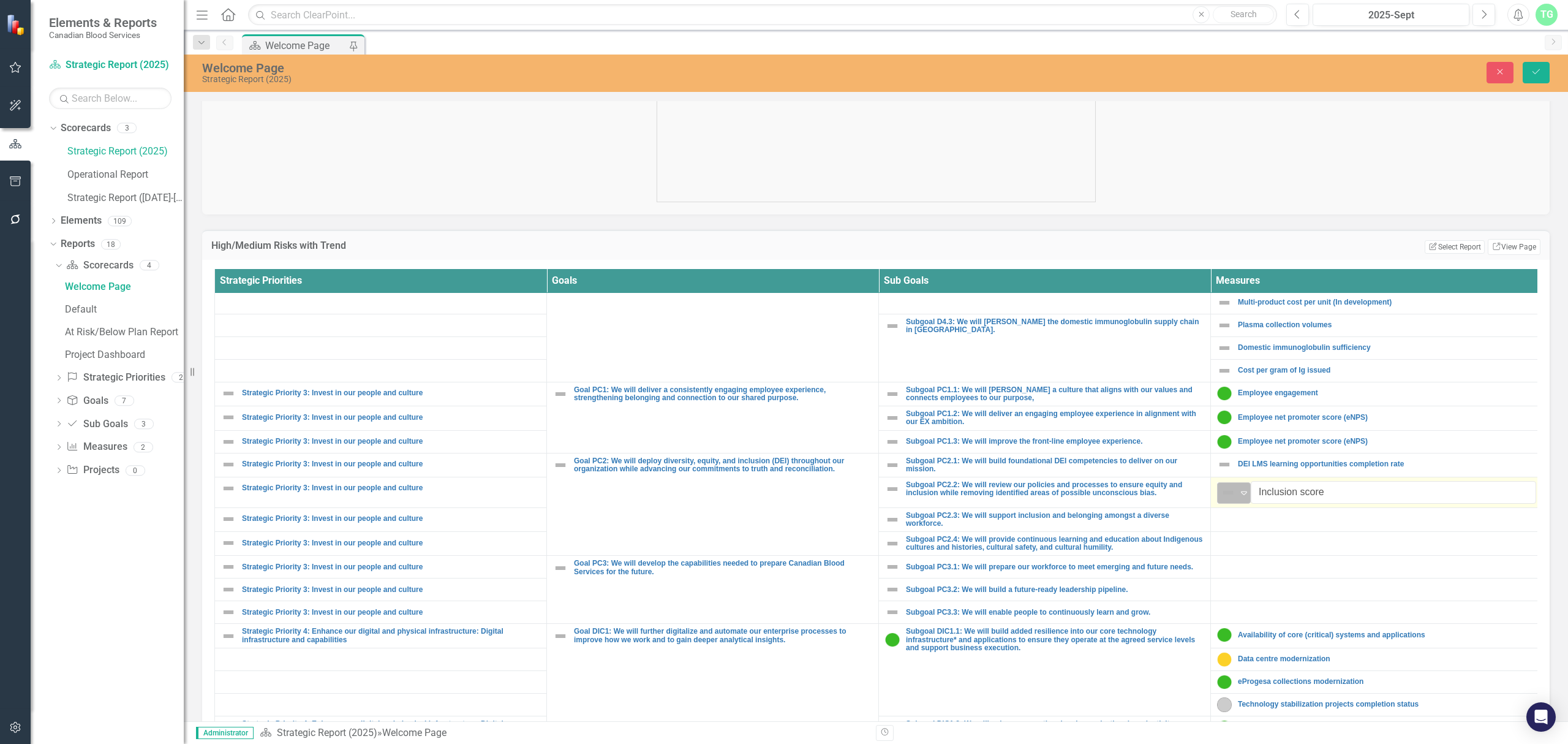
click at [1248, 498] on icon "Expand" at bounding box center [1244, 493] width 12 height 10
click at [1274, 599] on div "No Information" at bounding box center [1283, 604] width 66 height 14
click at [1529, 76] on button "Save" at bounding box center [1536, 73] width 27 height 22
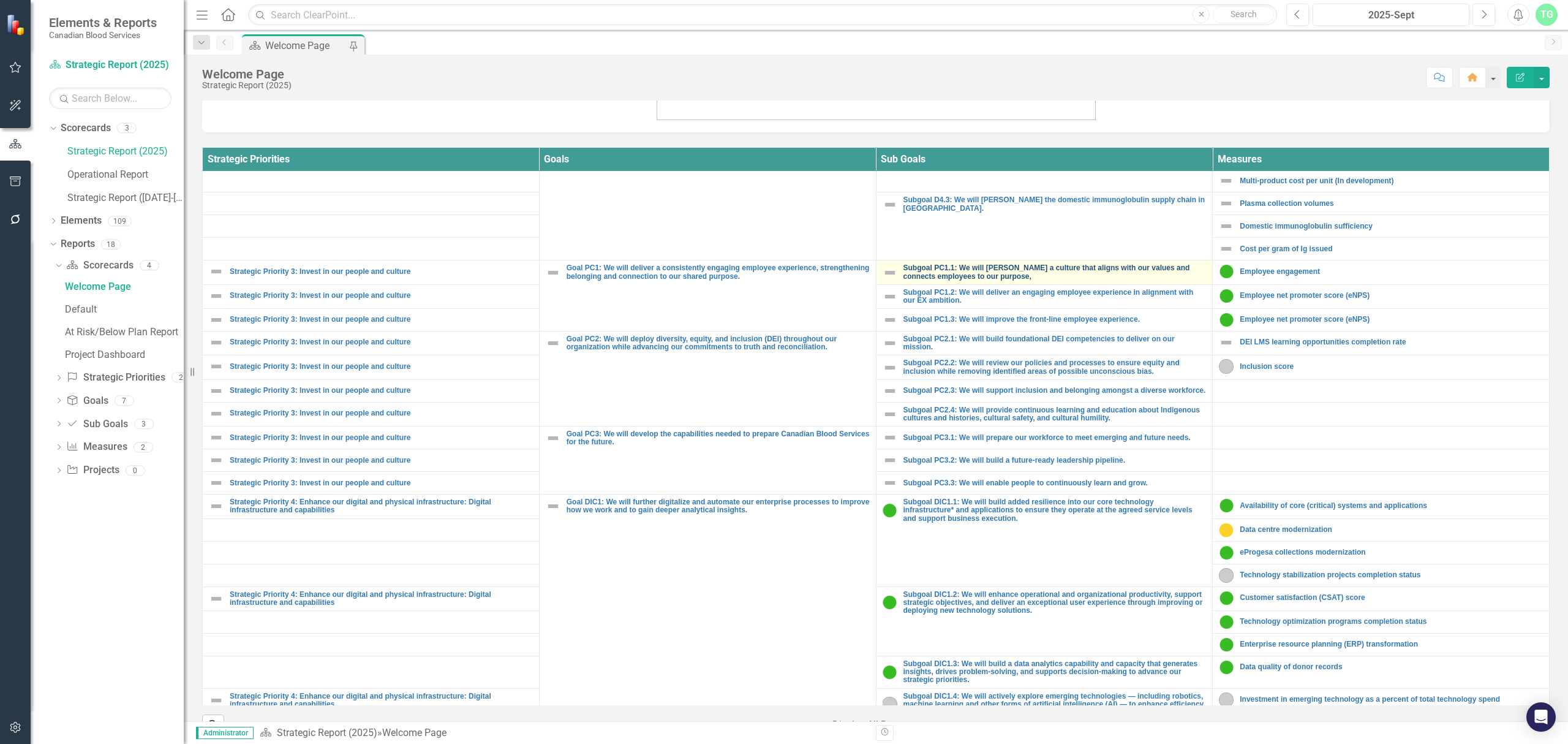
click at [1042, 278] on link "Subgoal PC1.1: We will [PERSON_NAME] a culture that aligns with our values and …" at bounding box center [1055, 272] width 303 height 16
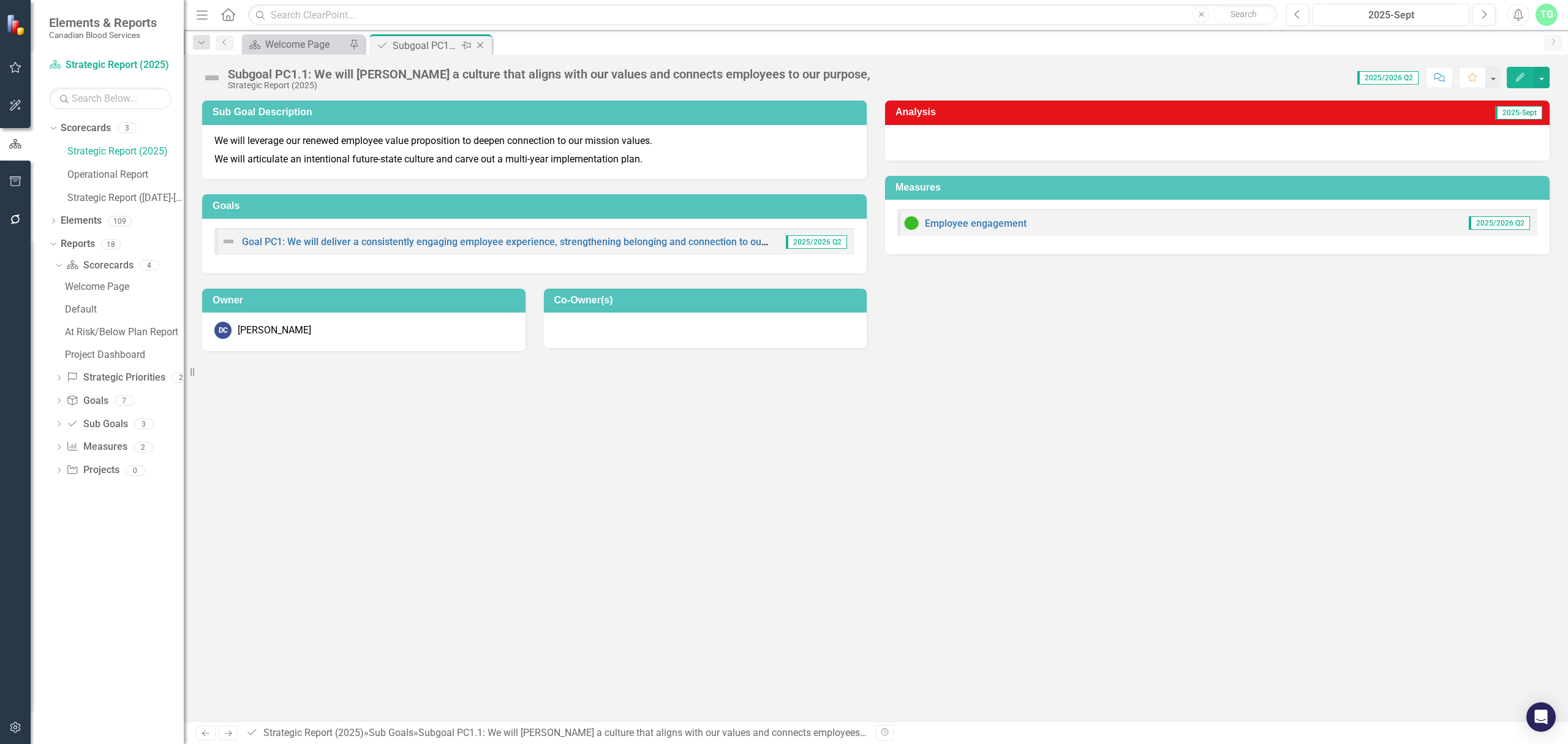
click at [486, 43] on icon "Close" at bounding box center [480, 46] width 12 height 10
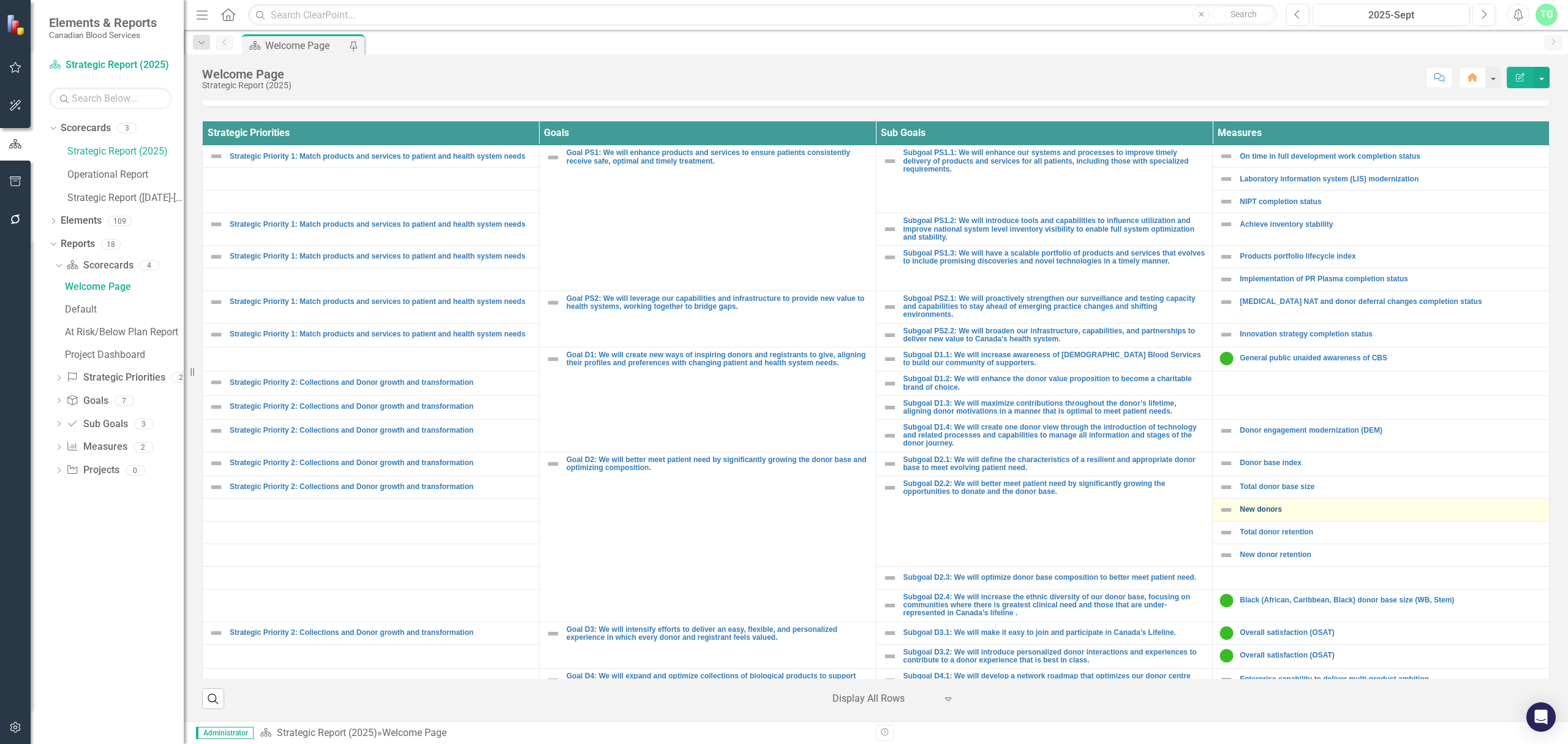
click at [1258, 513] on link "New donors" at bounding box center [1391, 510] width 303 height 8
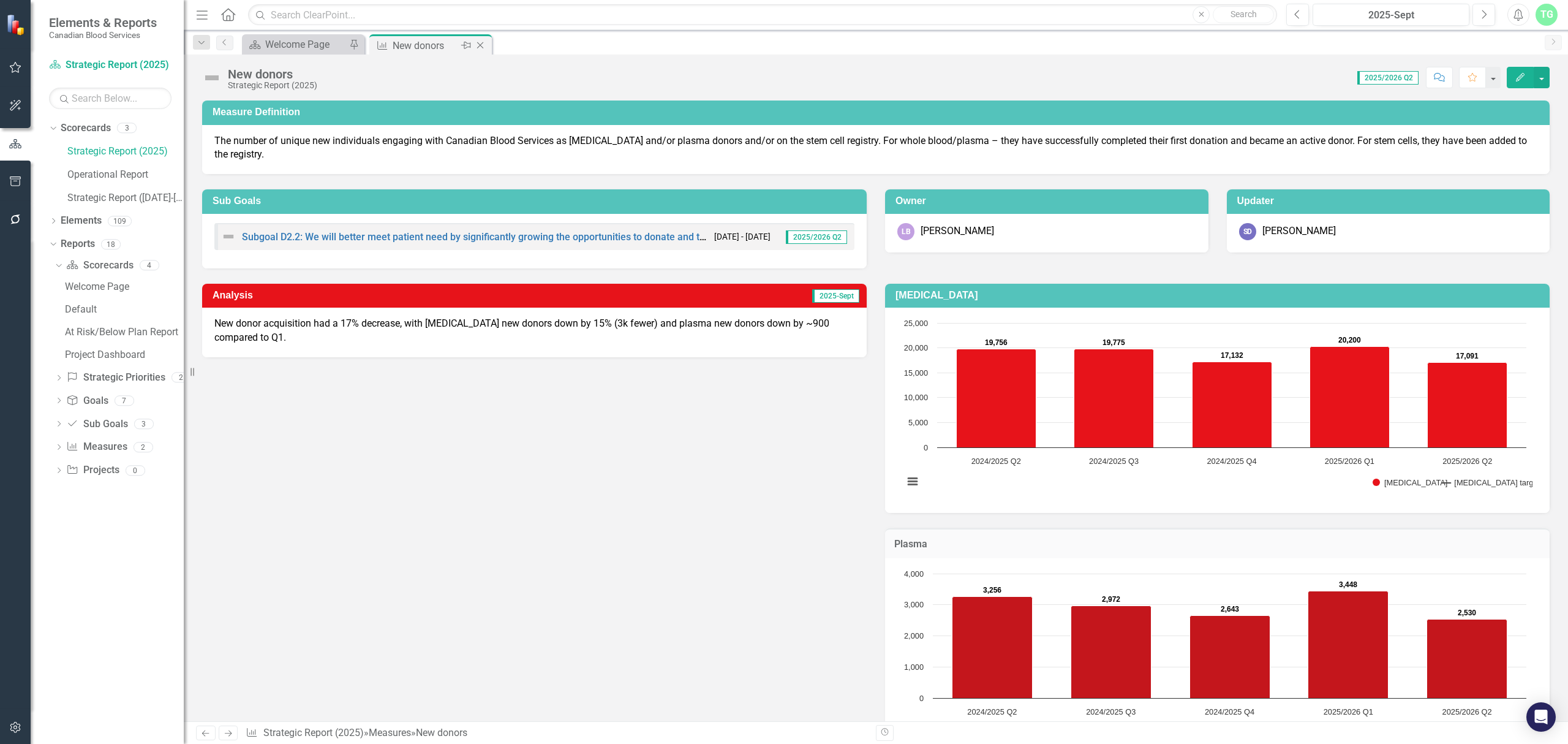
click at [482, 43] on icon at bounding box center [481, 46] width 7 height 7
